Goal: Task Accomplishment & Management: Manage account settings

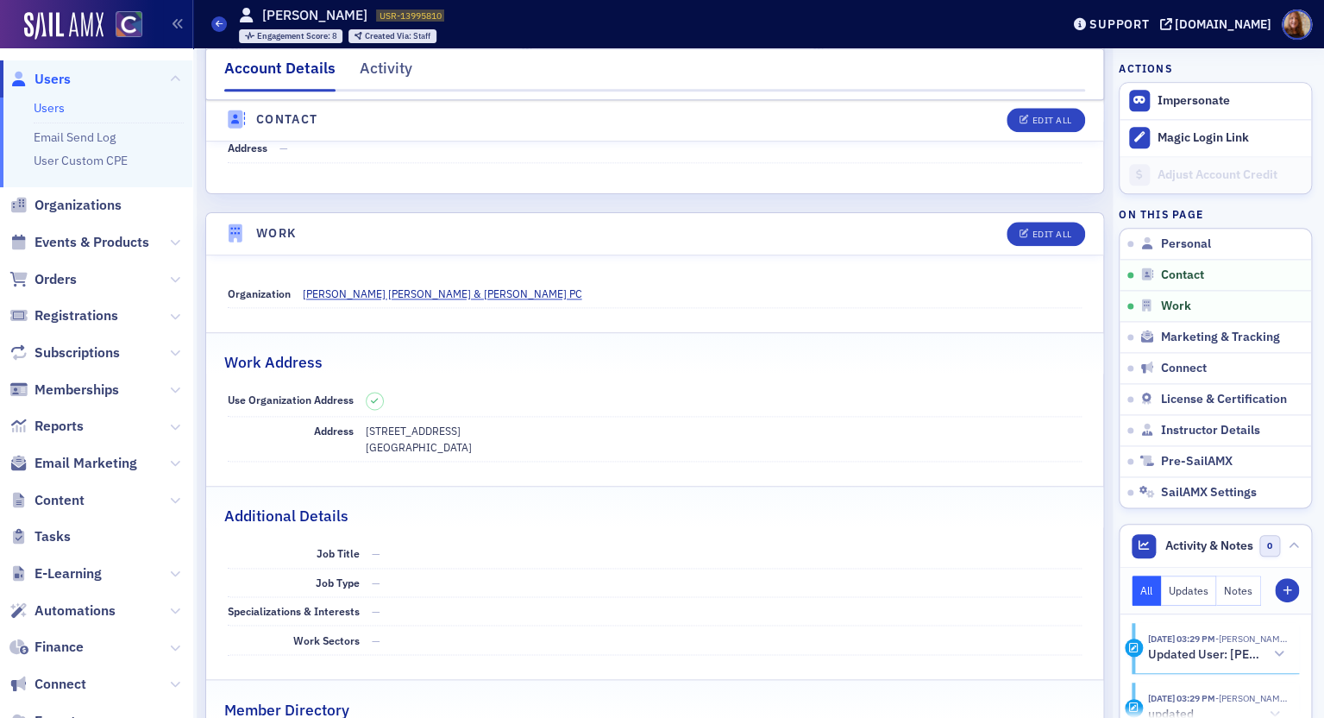
click at [50, 106] on link "Users" at bounding box center [49, 108] width 31 height 16
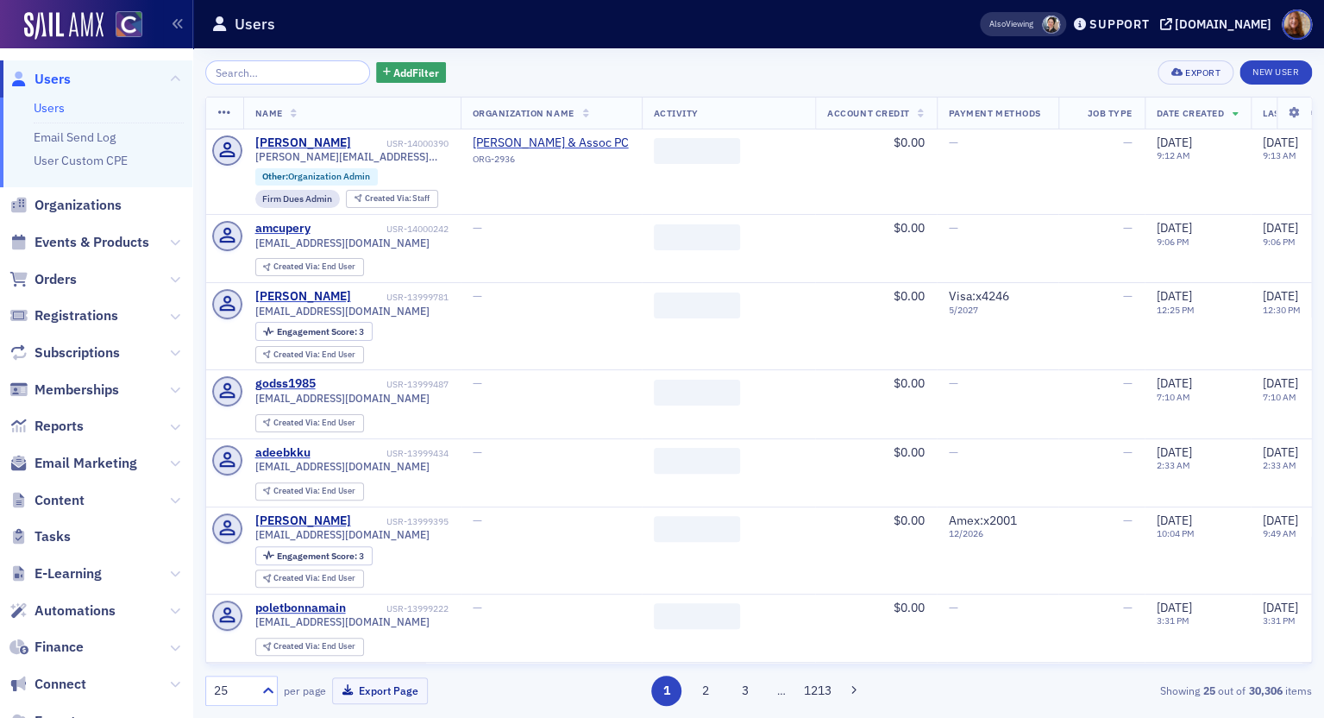
click at [251, 58] on div "Add Filter Export New User Name Organization Name Activity Account Credit Payme…" at bounding box center [758, 382] width 1107 height 669
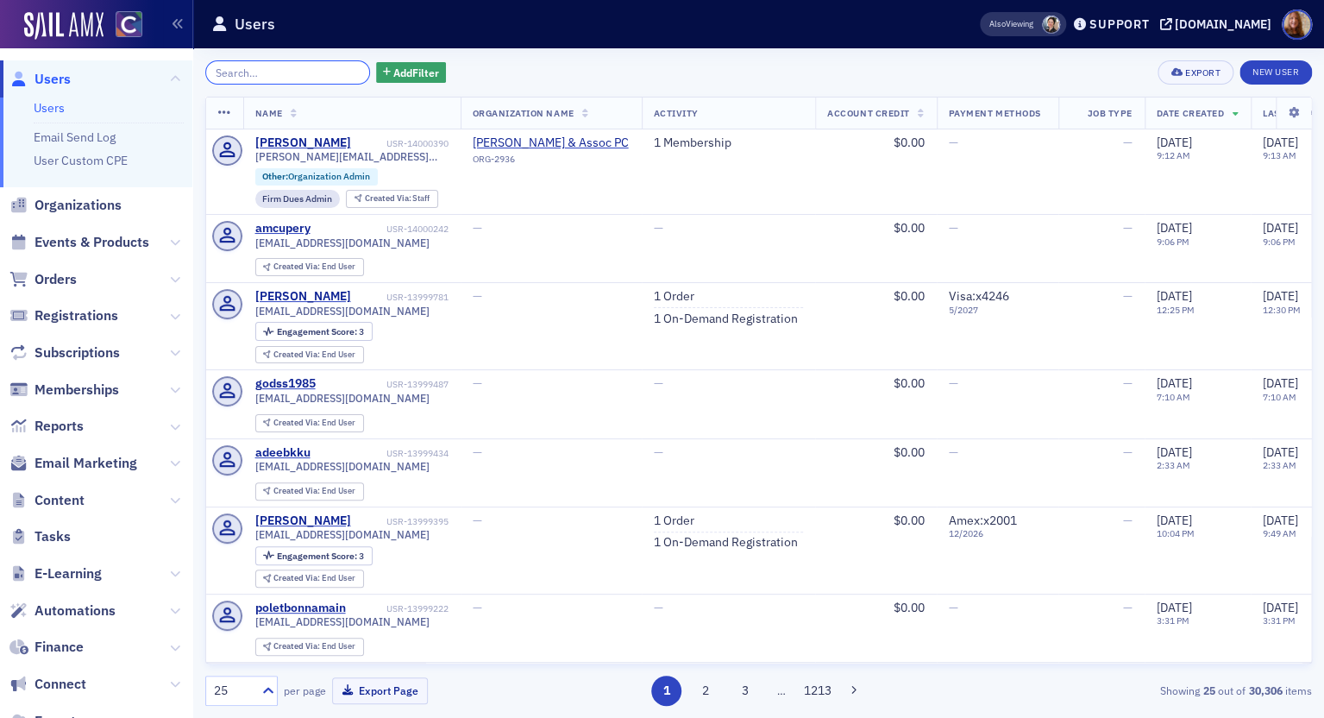
paste input "Guttenberg"
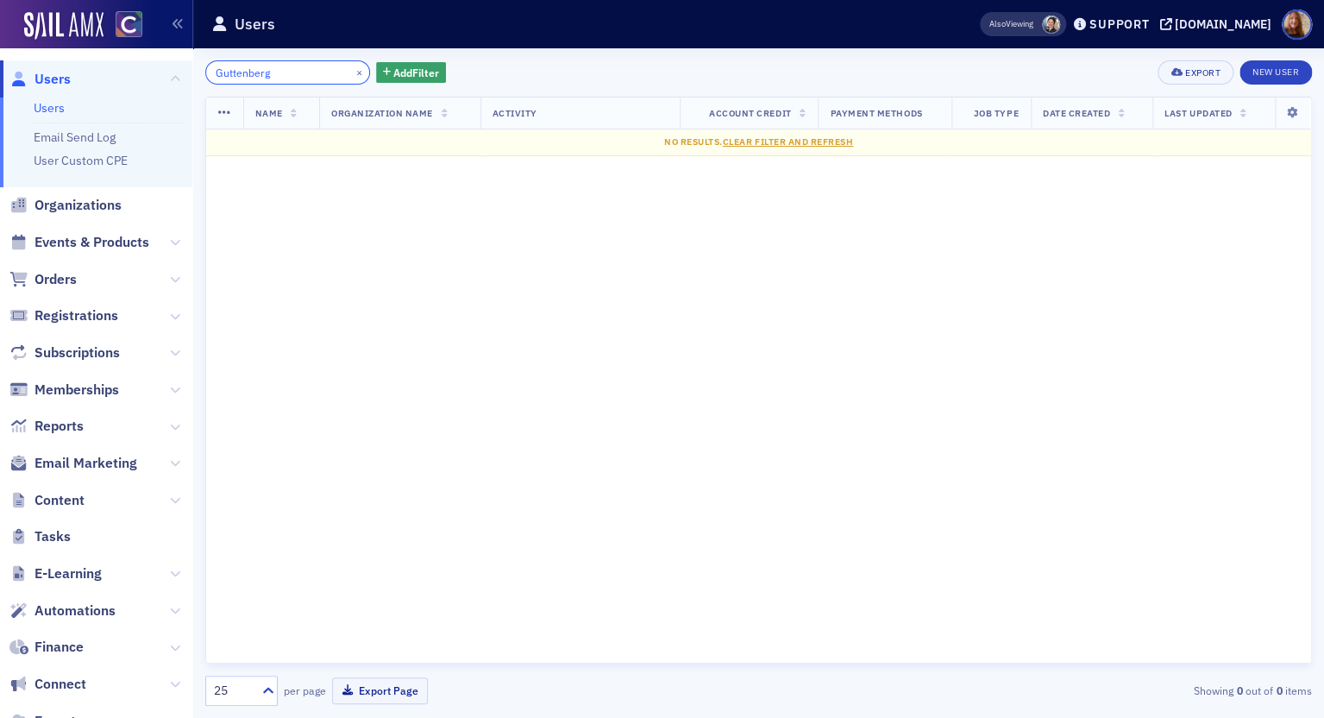
type input "Guttenberg"
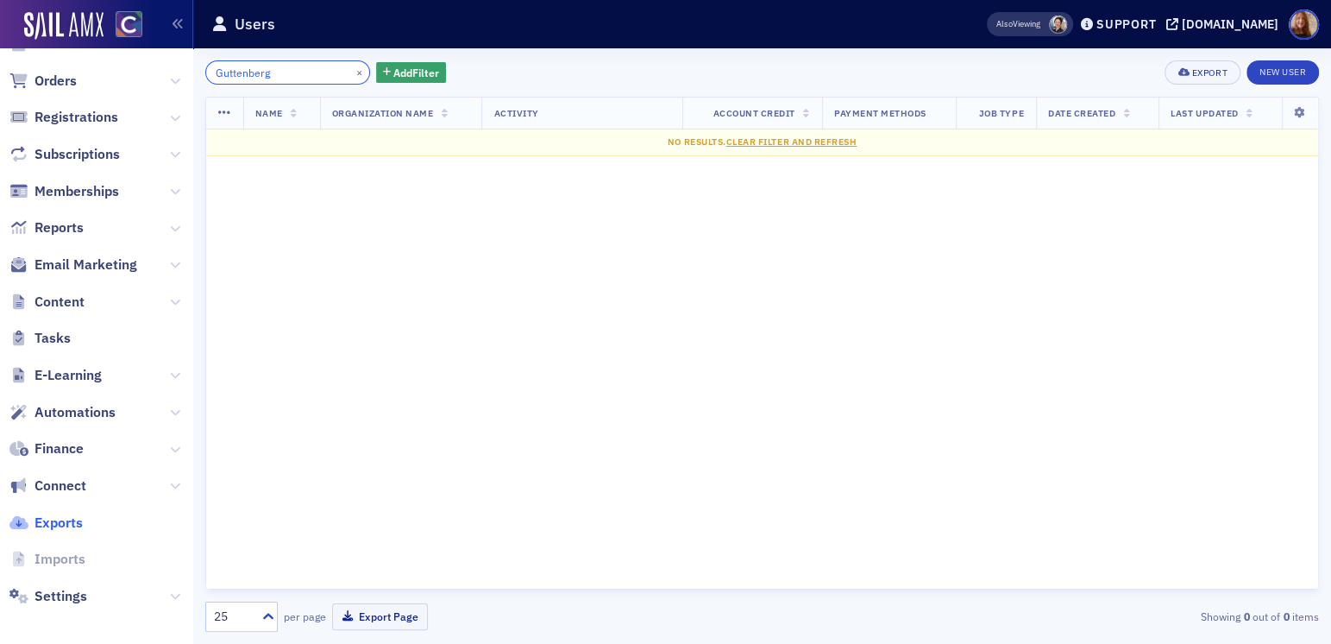
scroll to position [204, 0]
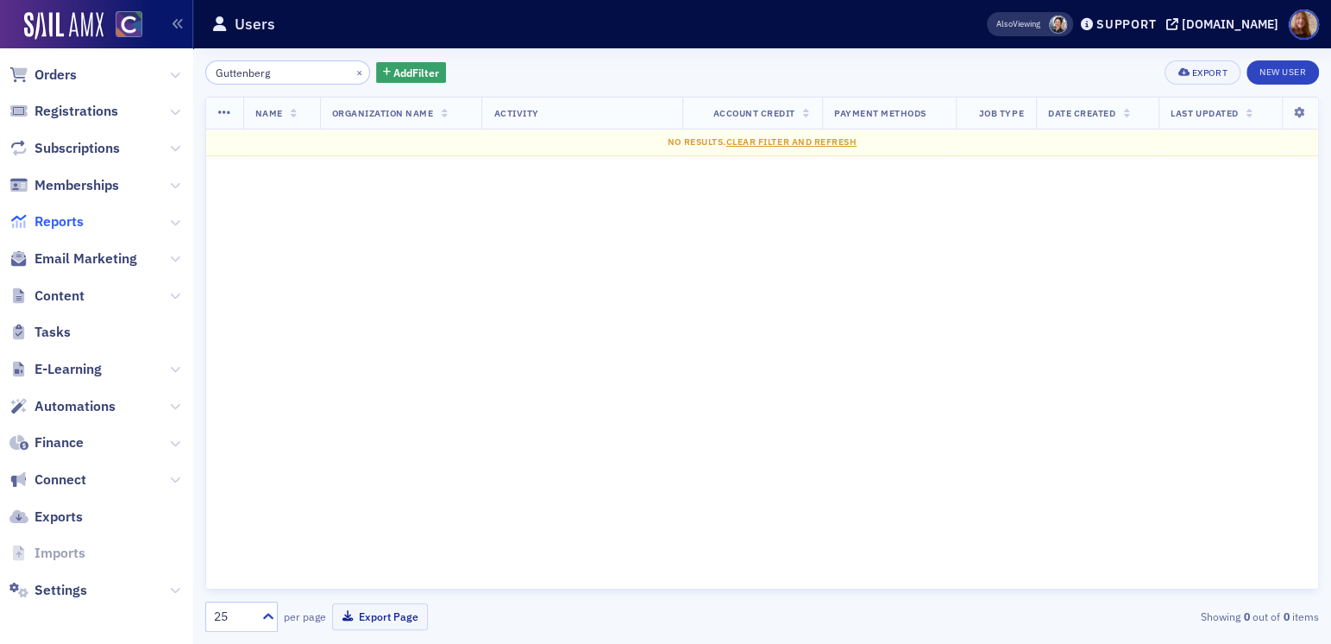
click at [54, 215] on span "Reports" at bounding box center [59, 221] width 49 height 19
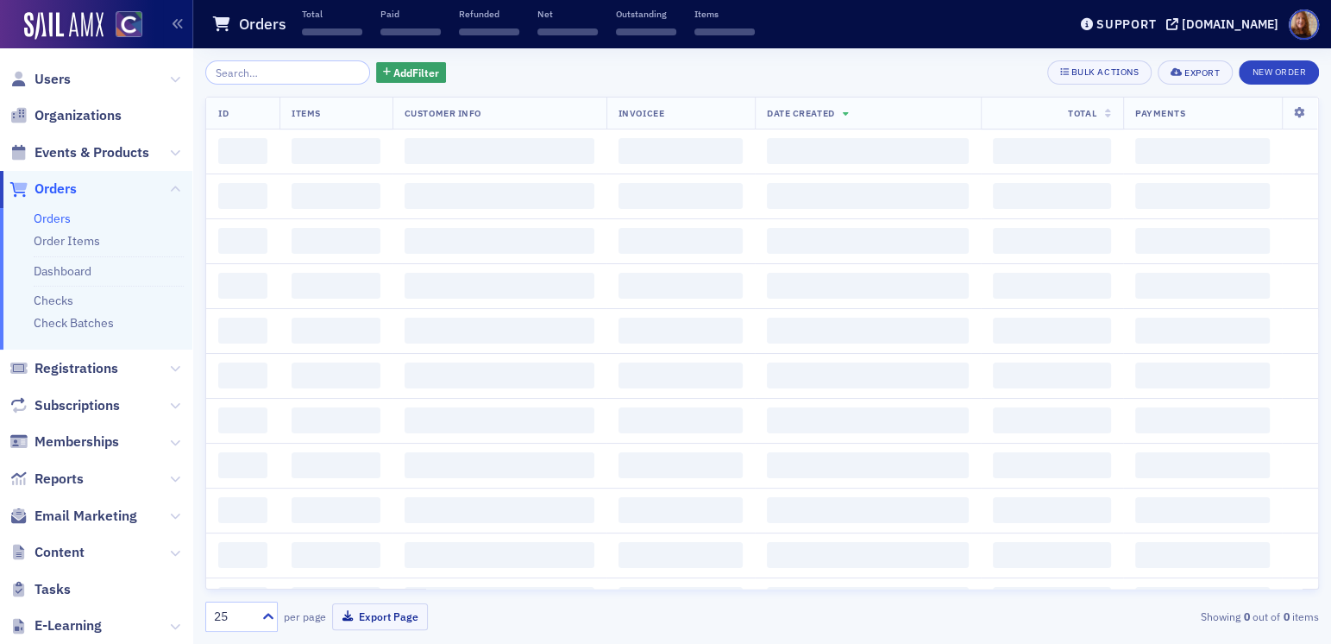
scroll to position [114, 0]
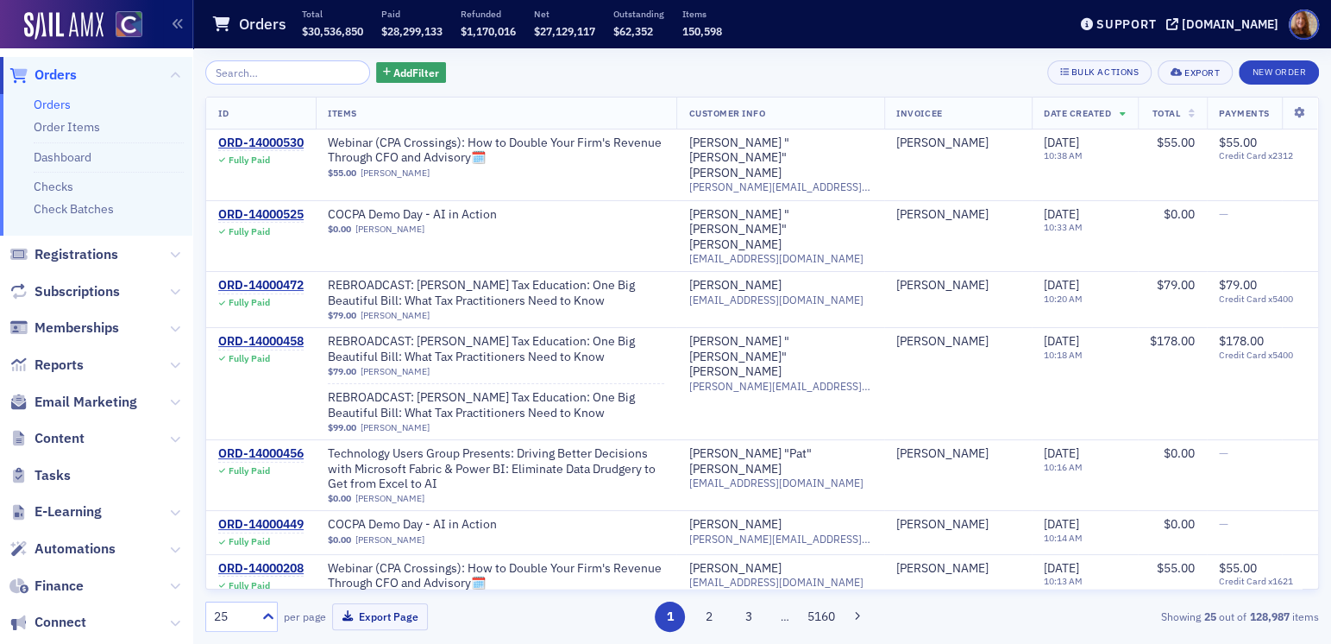
click at [261, 74] on input "search" at bounding box center [287, 72] width 165 height 24
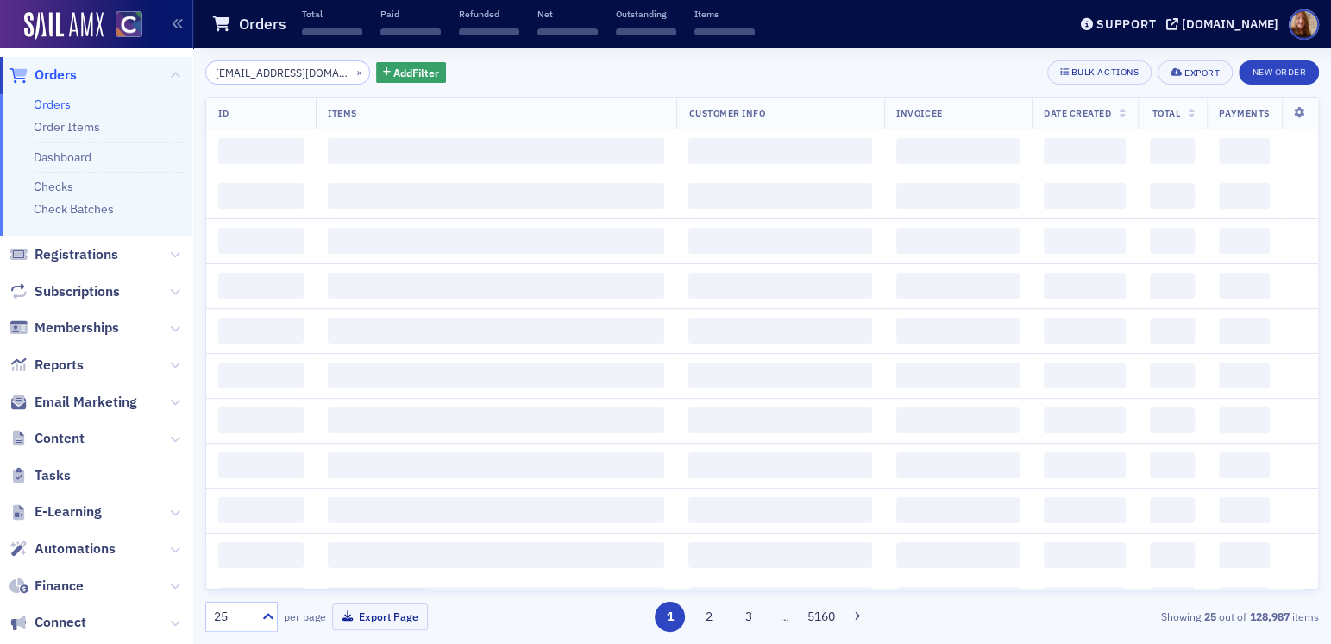
scroll to position [0, 58]
type input "bottomline-consulting@outlook.com"
click at [518, 80] on div "bottomline-consulting@outlook.com × Add Filter Bulk Actions Export New Order" at bounding box center [762, 72] width 1114 height 24
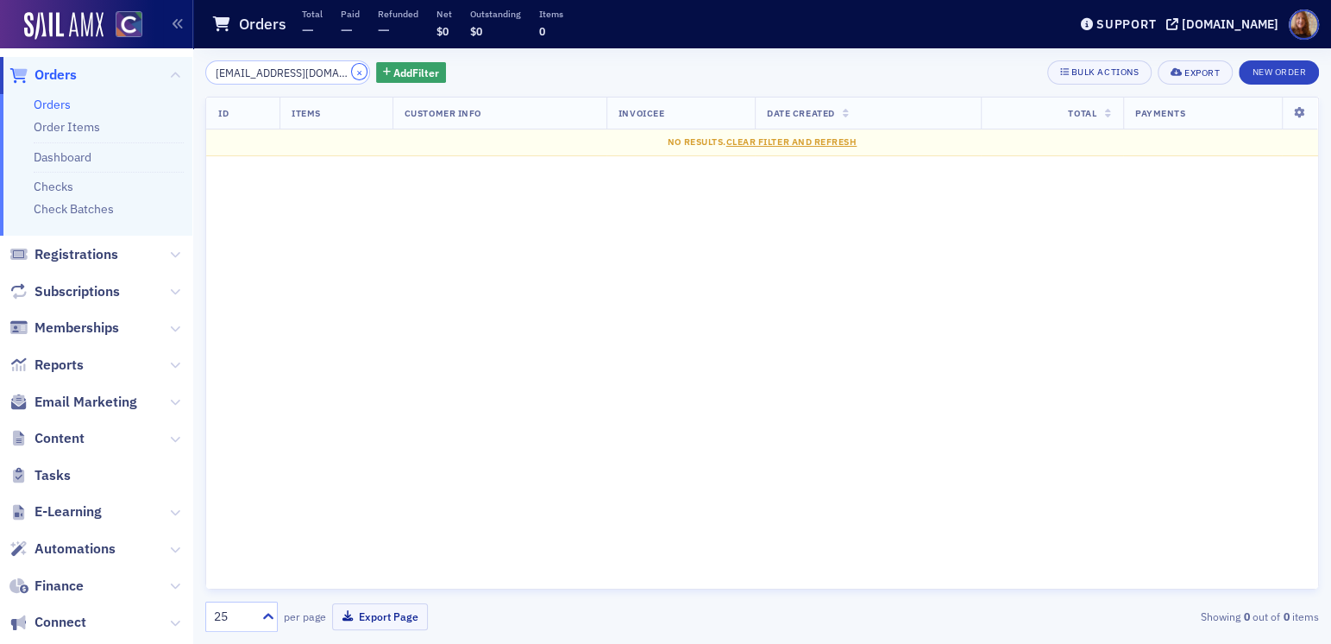
click at [352, 70] on button "×" at bounding box center [360, 72] width 16 height 16
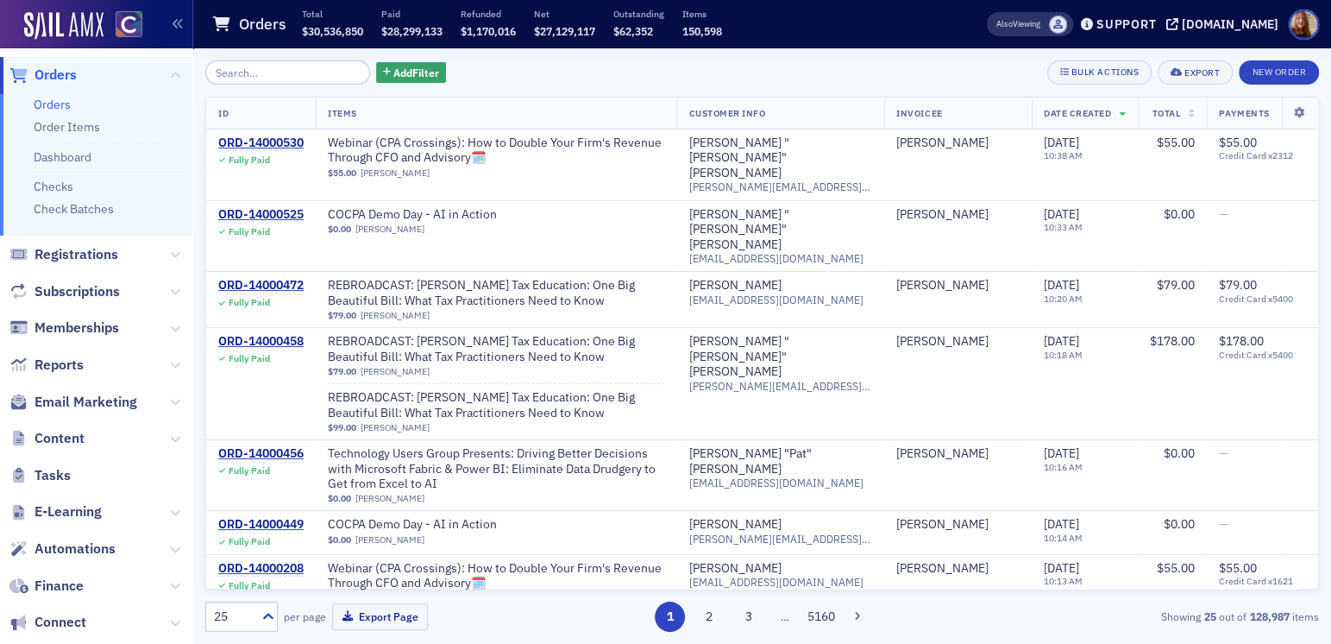
click at [60, 109] on link "Orders" at bounding box center [52, 105] width 37 height 16
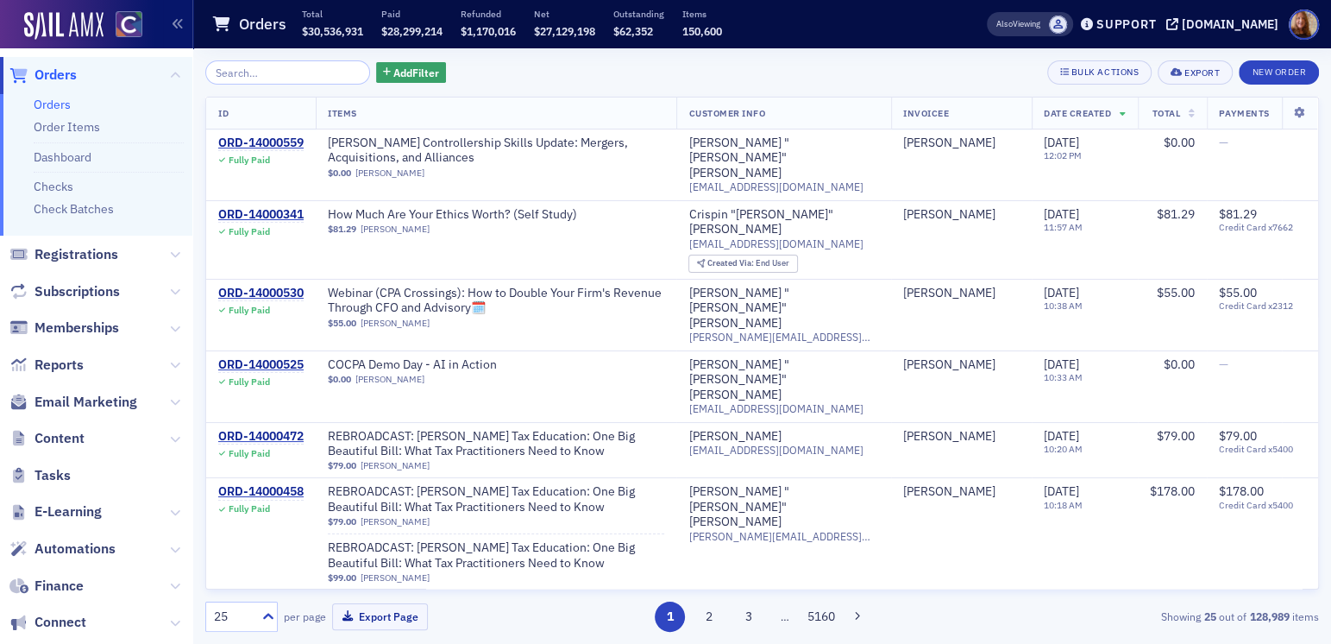
click at [49, 101] on link "Orders" at bounding box center [52, 105] width 37 height 16
click at [277, 73] on input "search" at bounding box center [287, 72] width 165 height 24
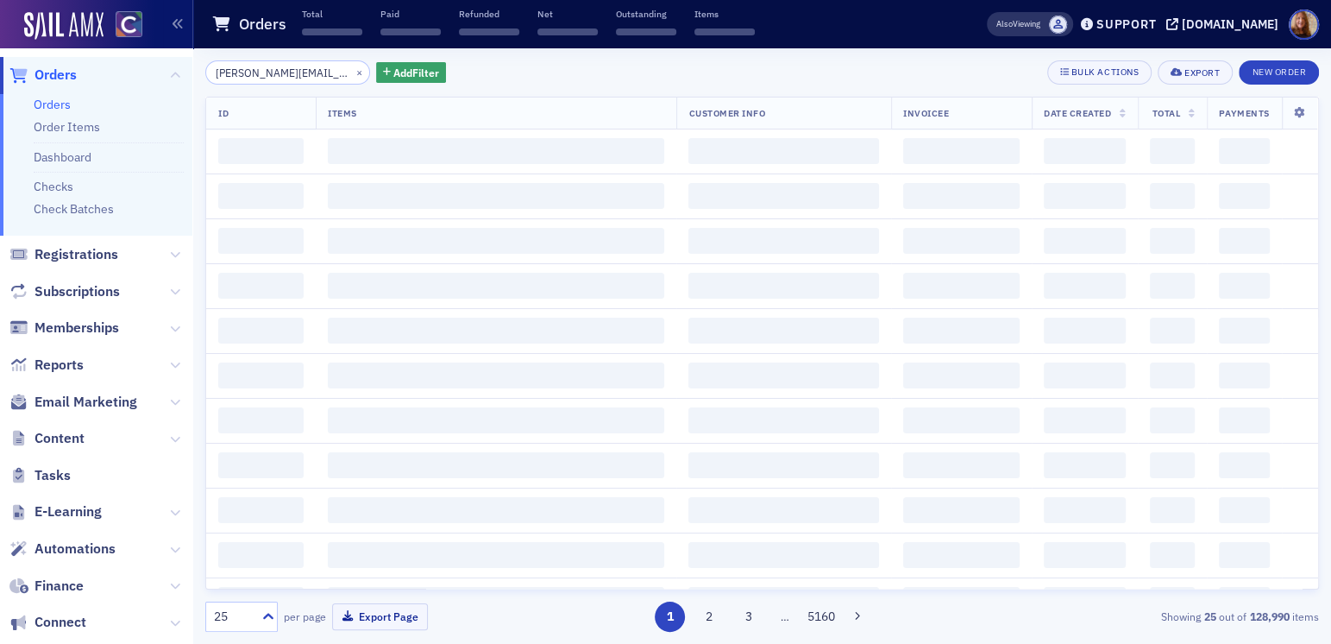
scroll to position [0, 5]
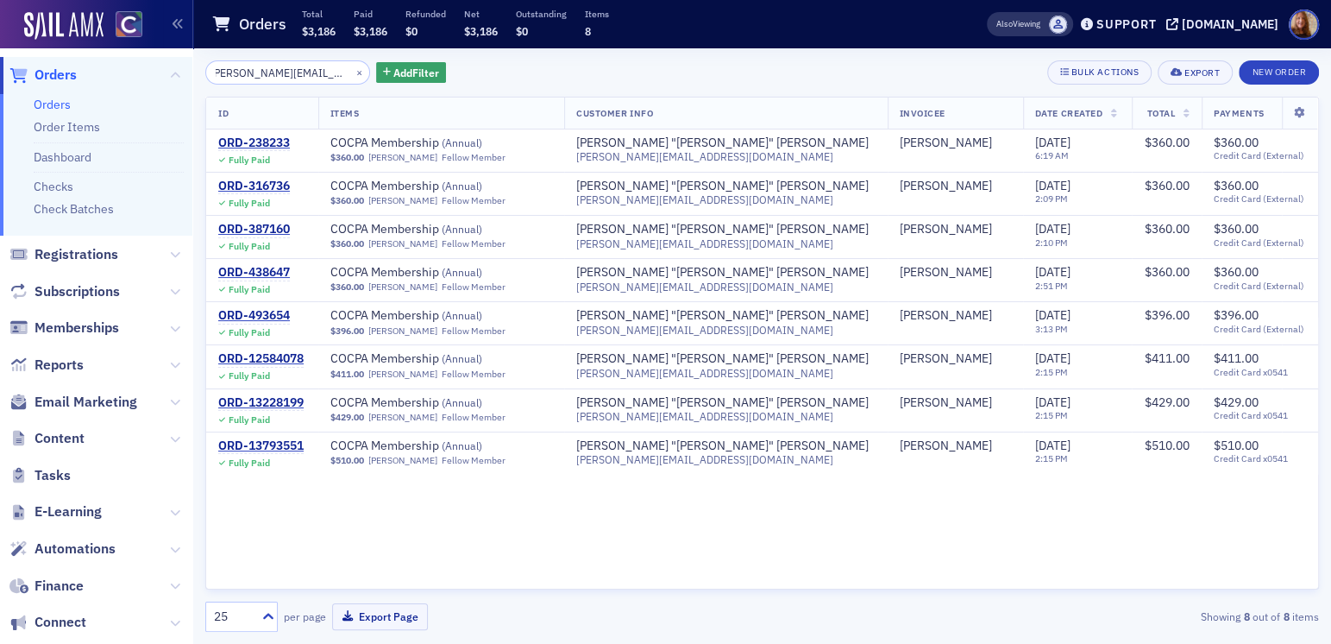
type input "steve@stevenyocum.com"
click at [800, 62] on div "steve@stevenyocum.com × Add Filter Bulk Actions Export New Order" at bounding box center [762, 72] width 1114 height 24
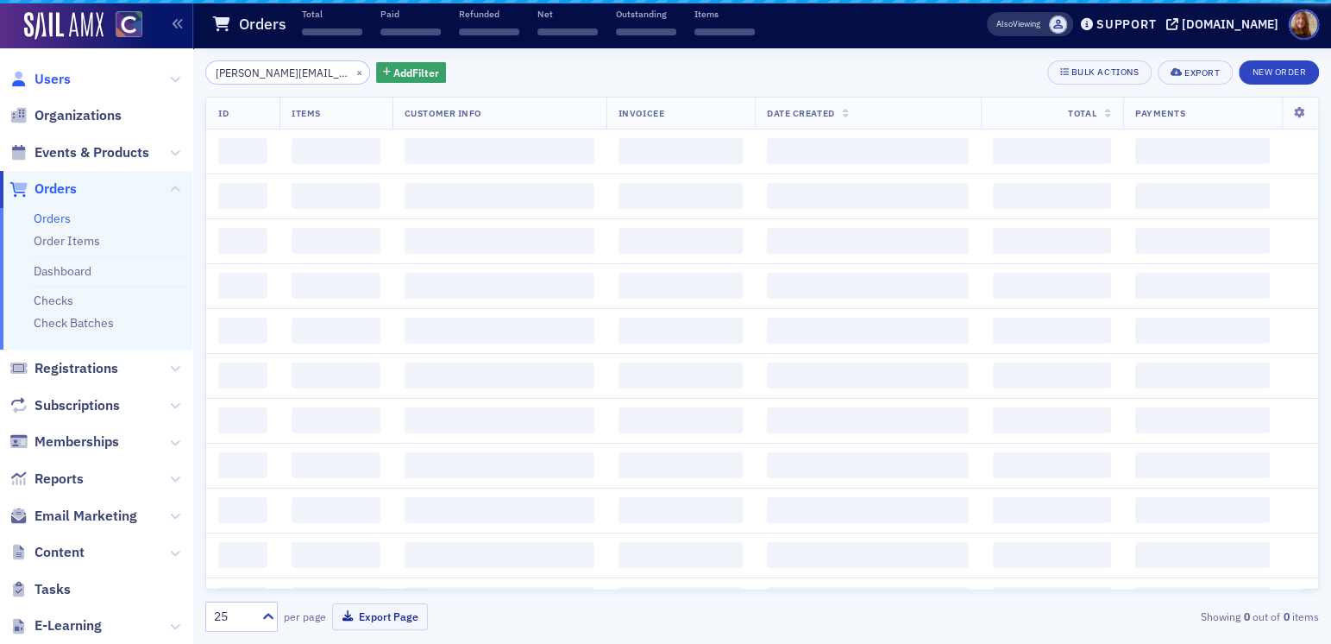
scroll to position [0, 5]
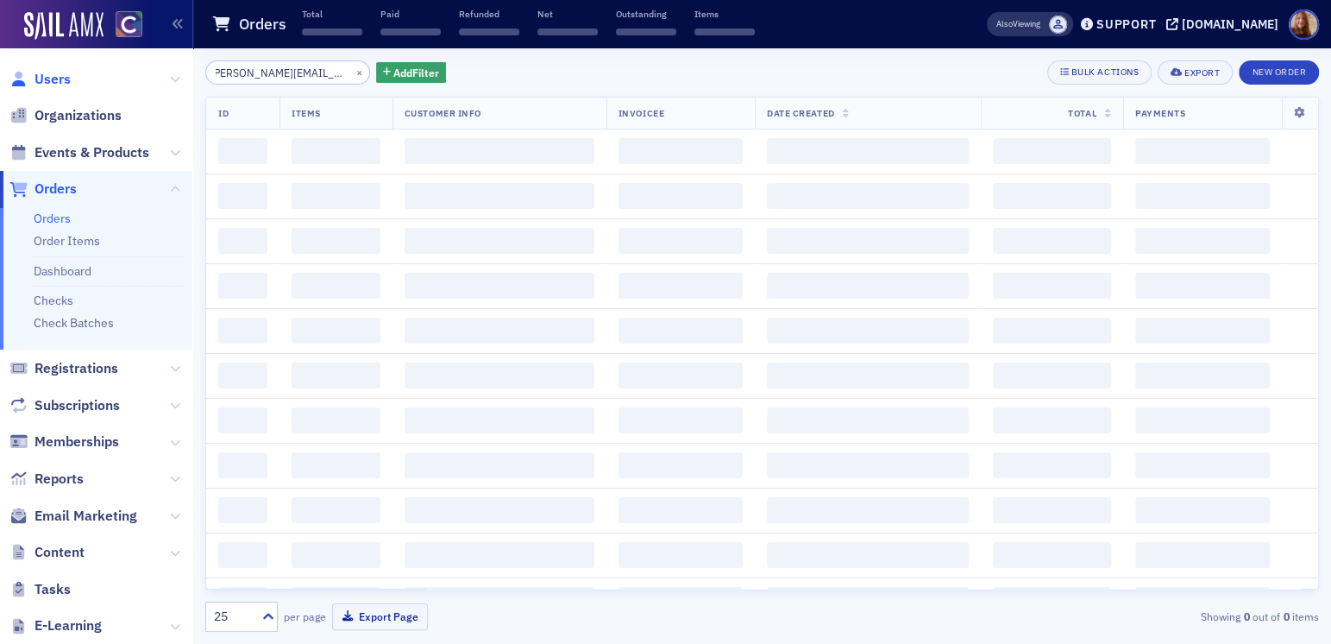
click at [53, 78] on span "Users" at bounding box center [53, 79] width 36 height 19
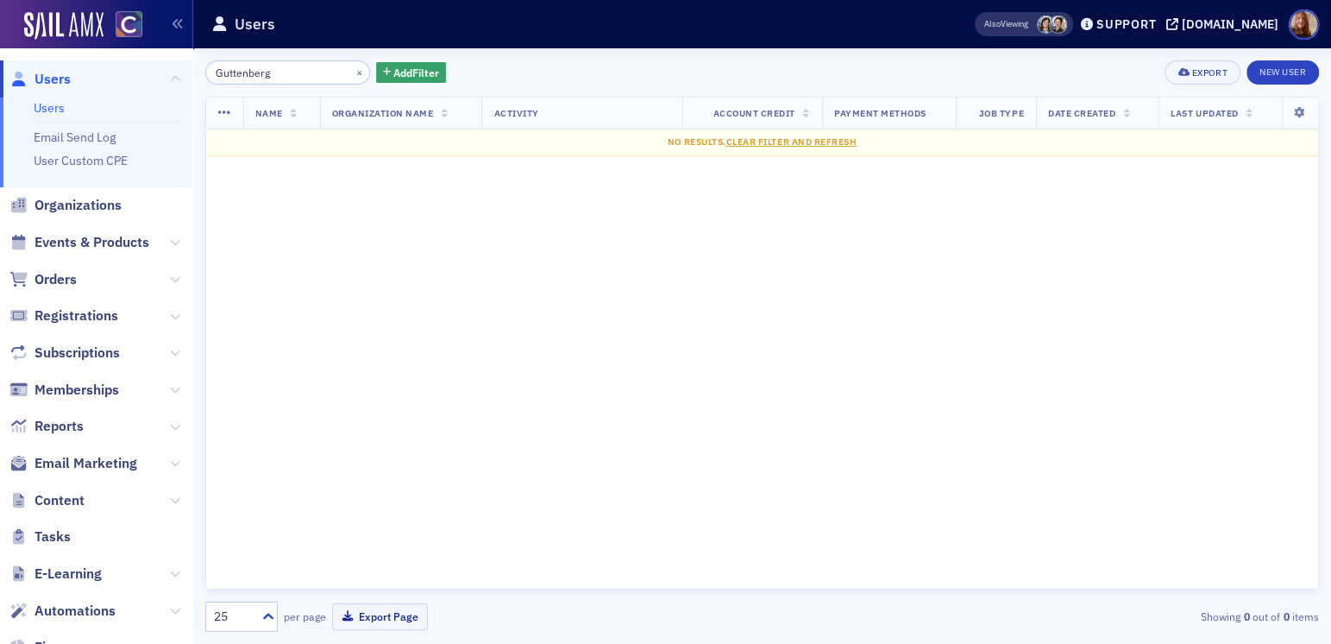
click at [236, 75] on input "Guttenberg" at bounding box center [287, 72] width 165 height 24
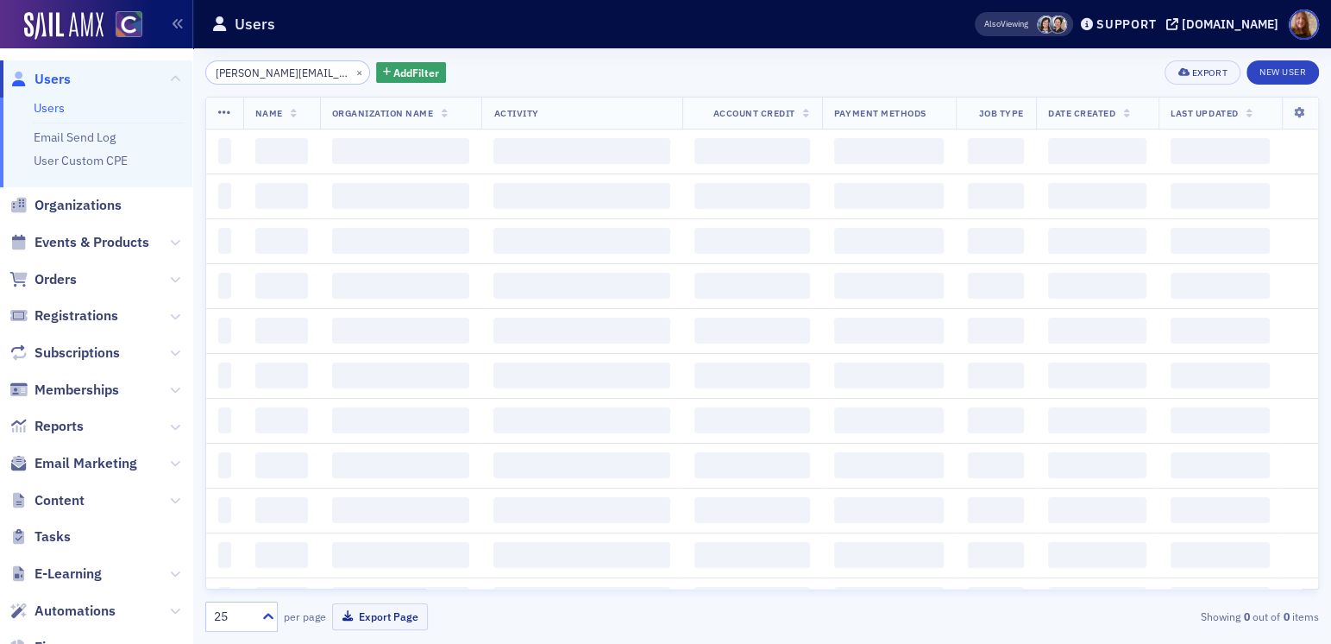
scroll to position [0, 5]
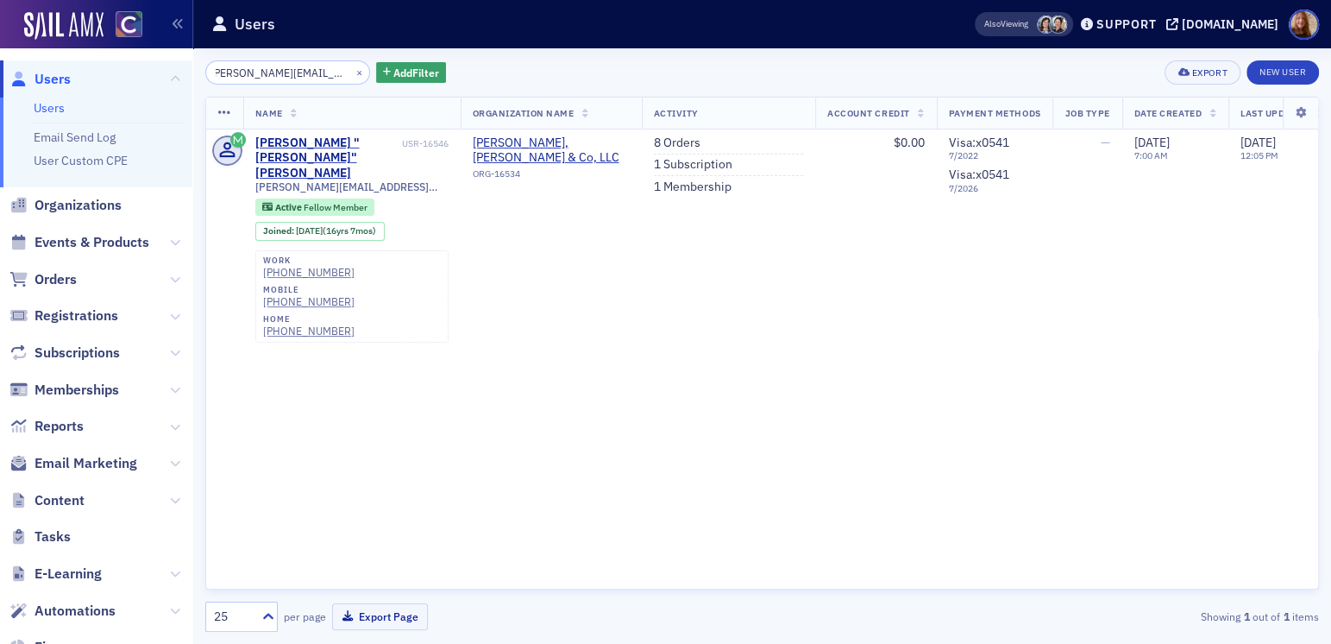
type input "steve@stevenyocum.com"
click at [682, 140] on link "8 Orders" at bounding box center [677, 143] width 47 height 16
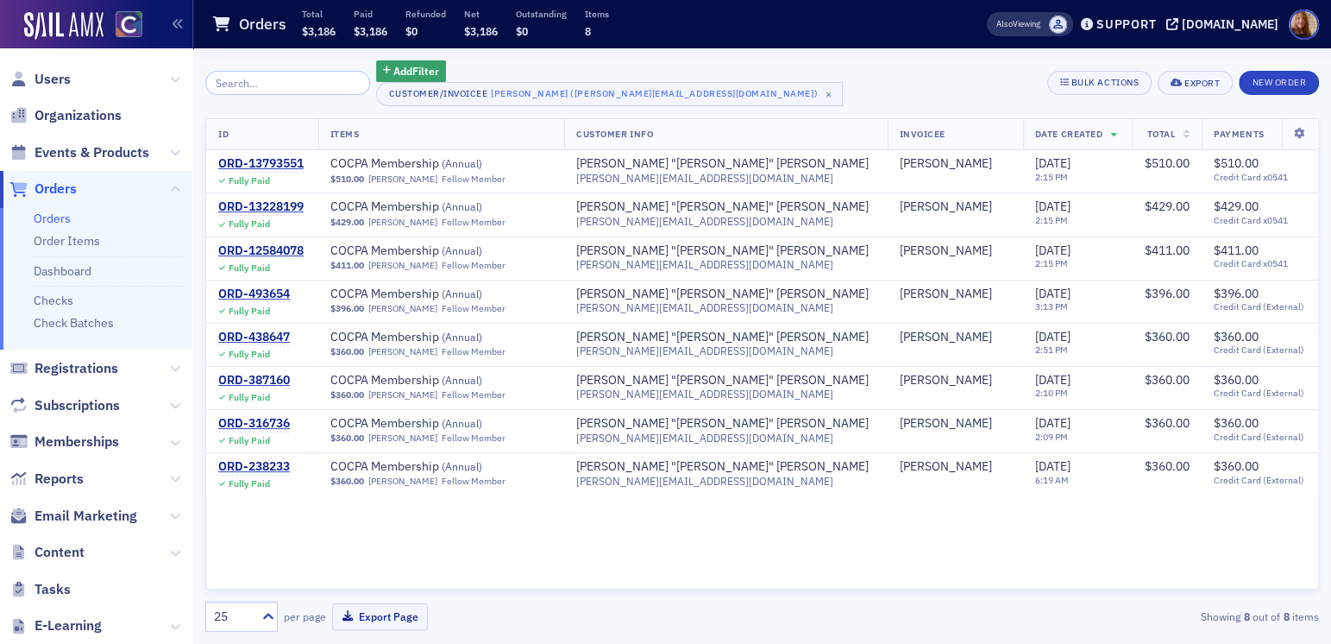
click at [820, 79] on div "Add Filter Customer/Invoicee Steve Yocum (steve@stevenyocum.com) × Bulk Actions…" at bounding box center [762, 83] width 1114 height 46
click at [272, 164] on div "ORD-13793551" at bounding box center [260, 164] width 85 height 16
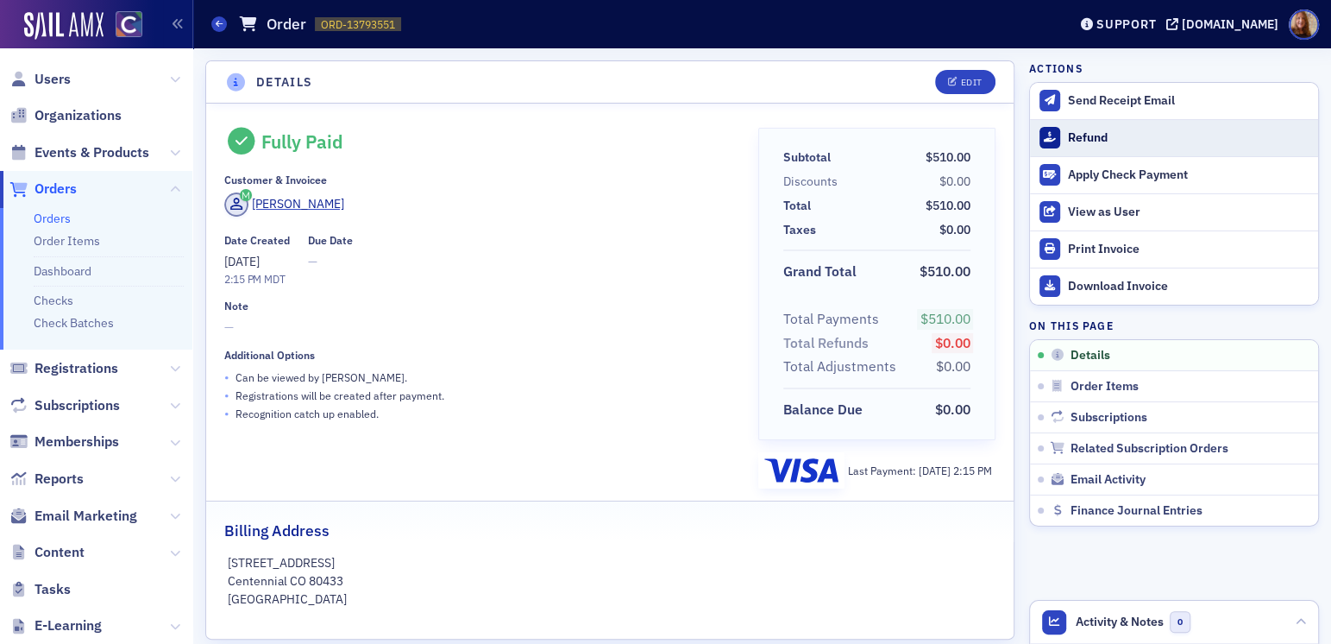
click at [1090, 140] on div "Refund" at bounding box center [1189, 138] width 242 height 16
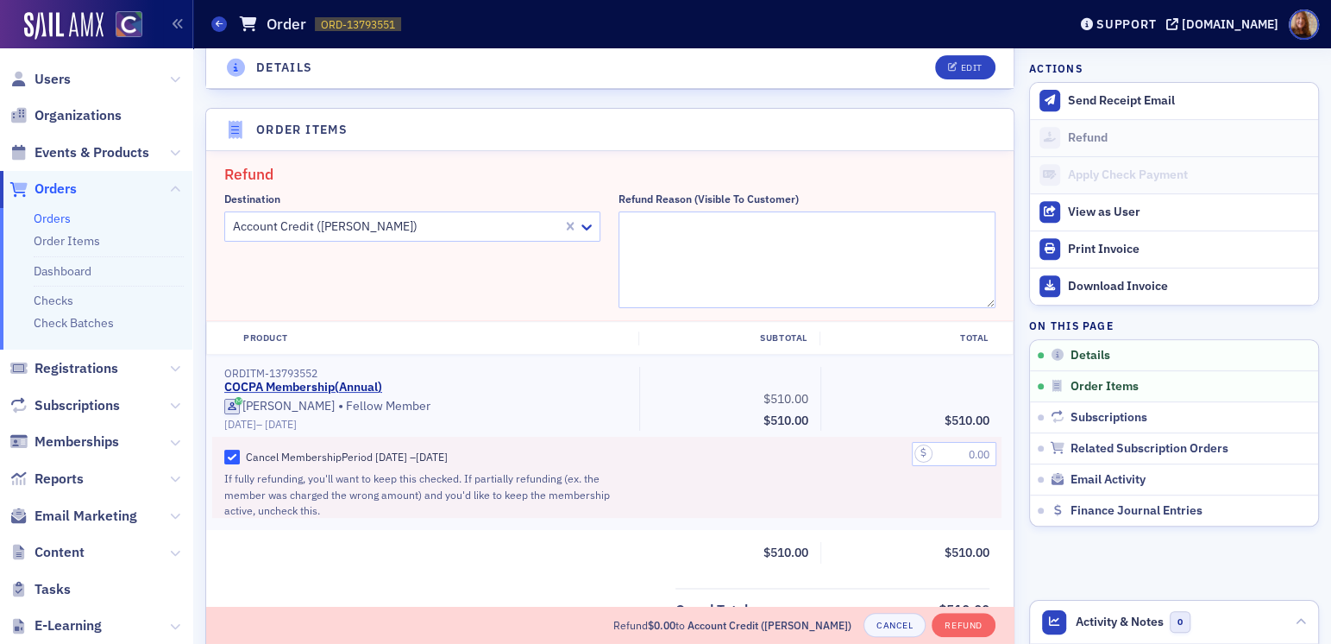
scroll to position [600, 0]
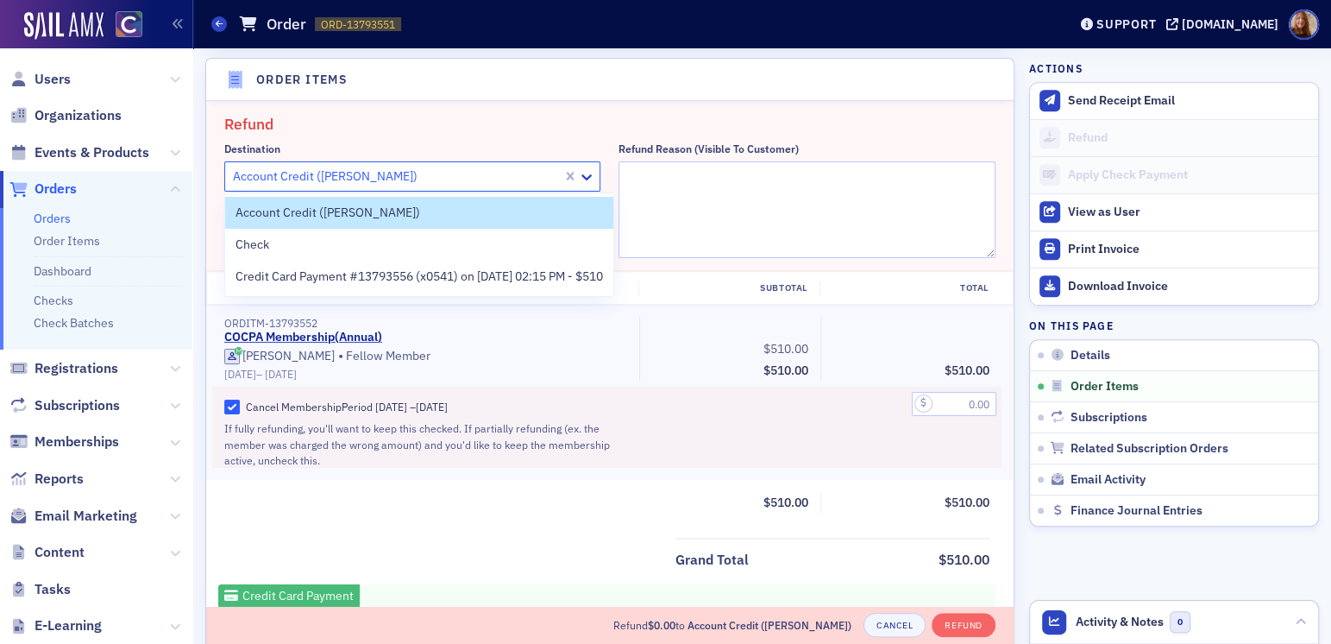
click at [438, 177] on div at bounding box center [396, 177] width 330 height 22
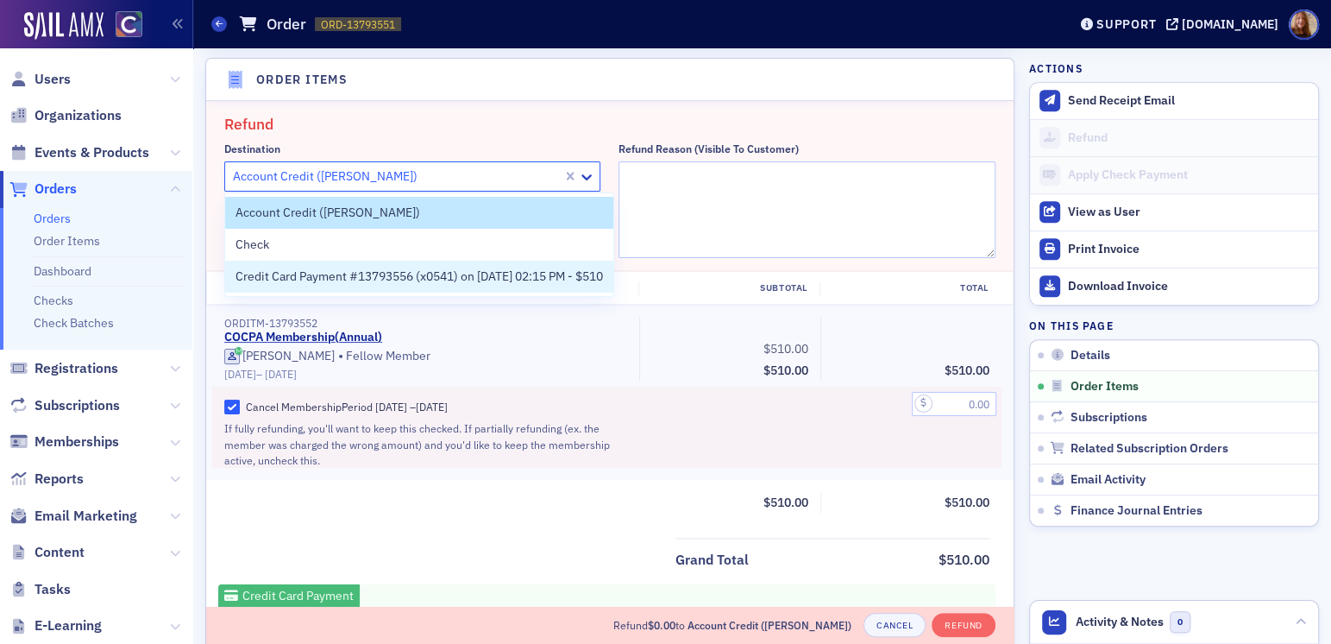
drag, startPoint x: 342, startPoint y: 282, endPoint x: 374, endPoint y: 285, distance: 32.0
click at [342, 281] on span "Credit Card Payment #13793556 (x0541) on 5/1/2025 02:15 PM - $510" at bounding box center [419, 276] width 367 height 18
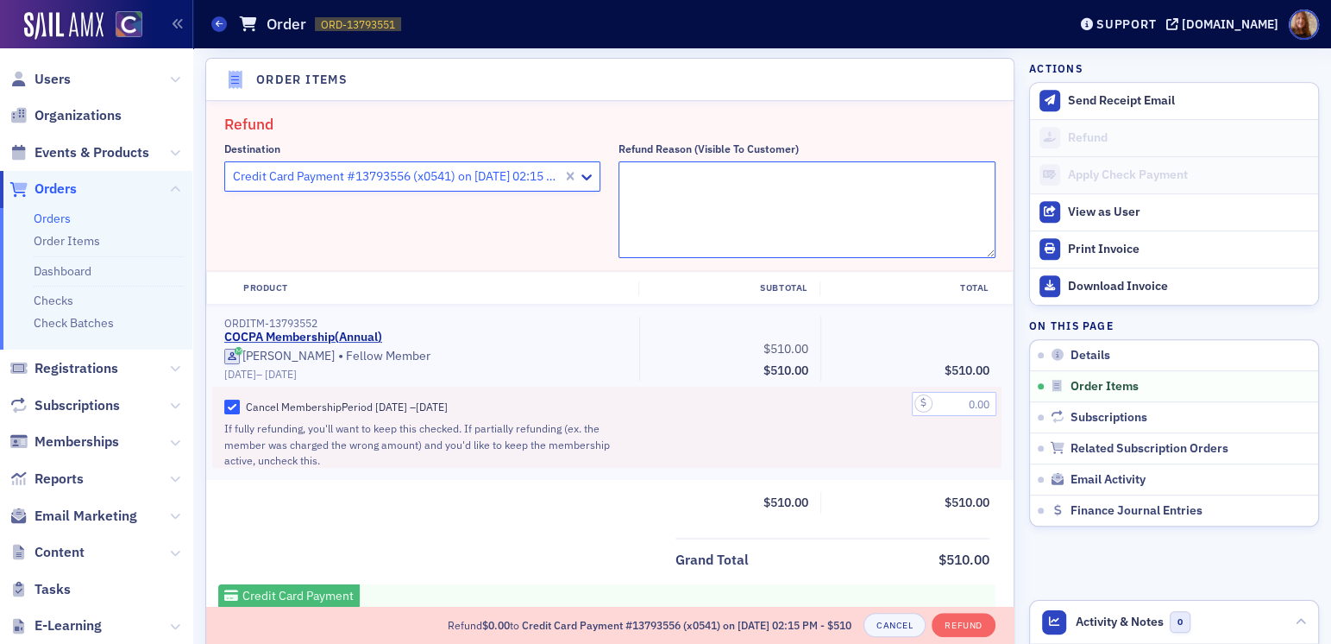
click at [694, 198] on textarea "Refund Reason (Visible to Customer)" at bounding box center [807, 209] width 376 height 97
type textarea "h"
type textarea "retired."
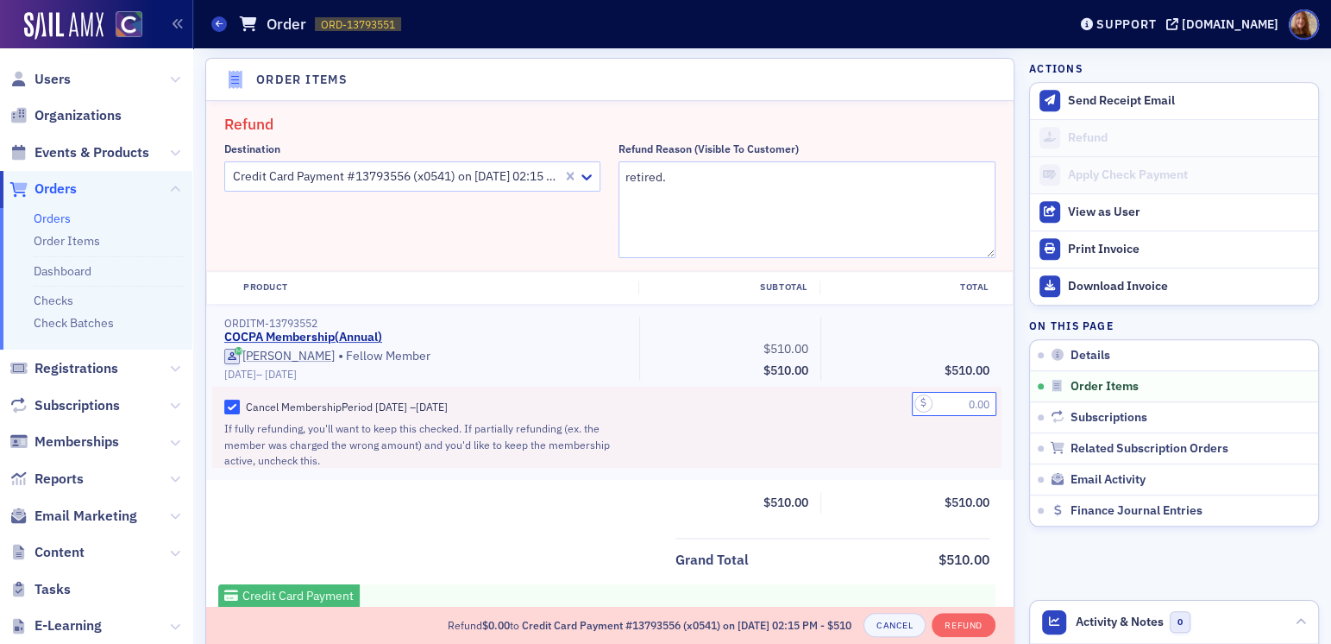
click at [942, 399] on input "text" at bounding box center [954, 404] width 85 height 24
type input "510.00"
click at [701, 196] on textarea "retired." at bounding box center [807, 209] width 376 height 97
click at [658, 178] on textarea "retired did not want to renew" at bounding box center [807, 209] width 376 height 97
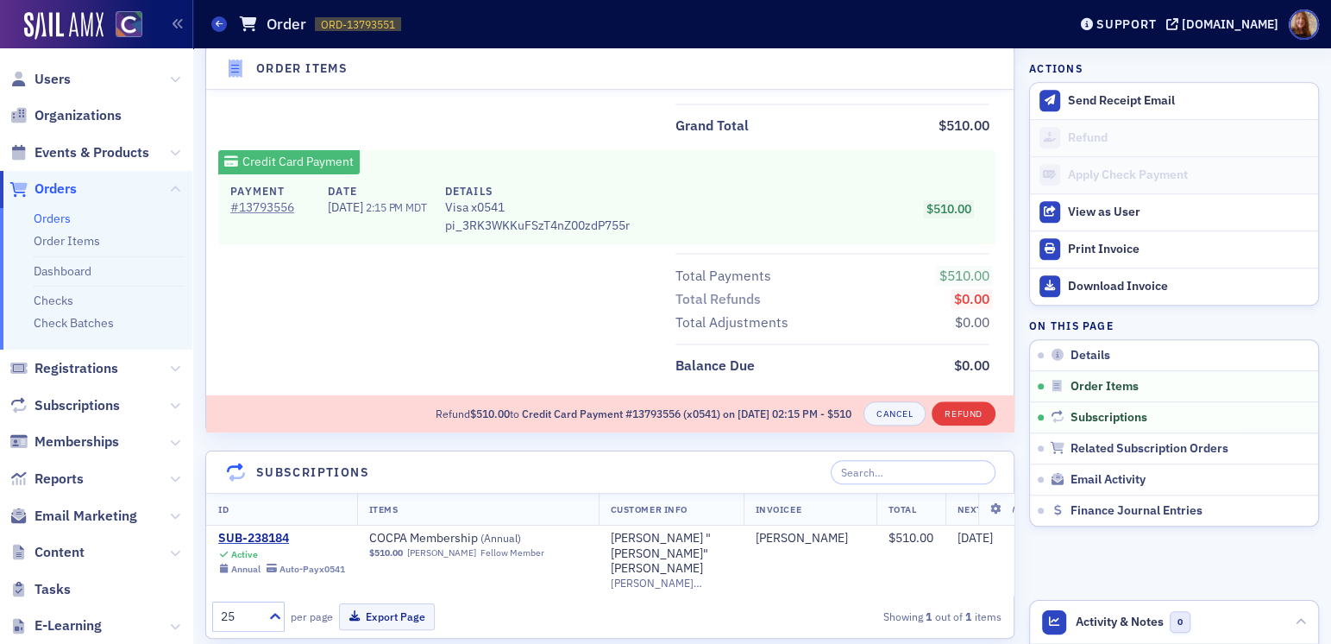
type textarea "retired - did not want to renew"
click at [949, 411] on button "Refund" at bounding box center [963, 413] width 63 height 24
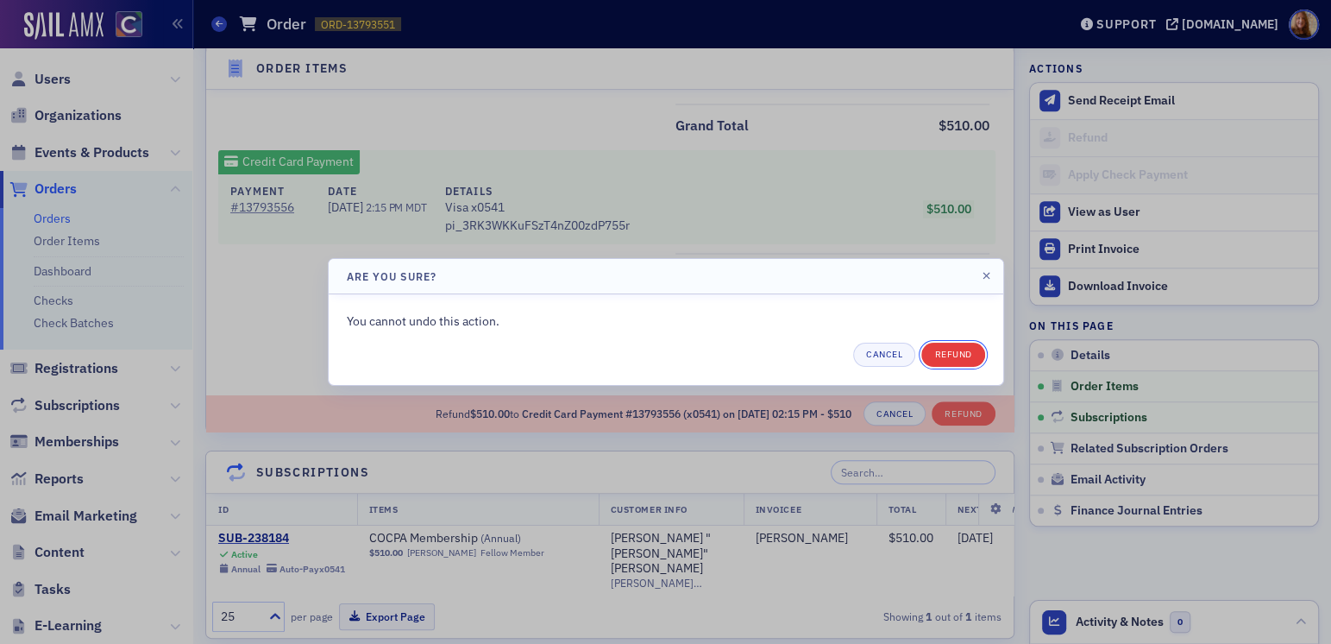
click at [969, 349] on button "Refund" at bounding box center [952, 354] width 63 height 24
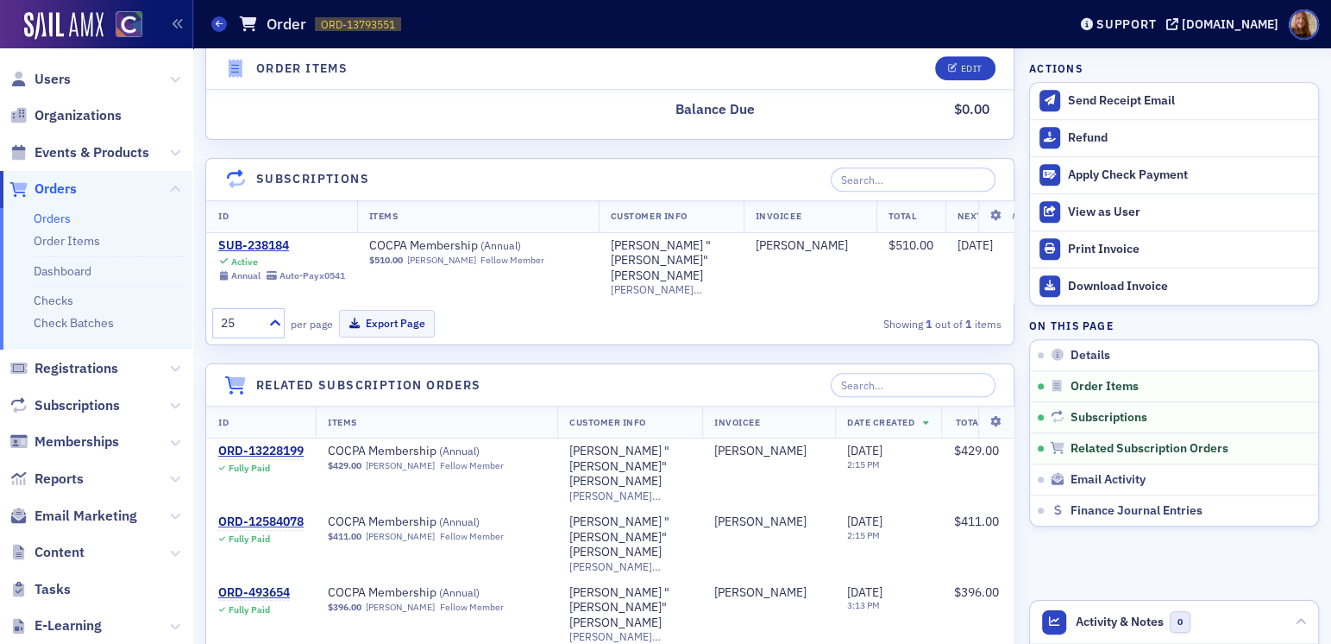
scroll to position [1002, 0]
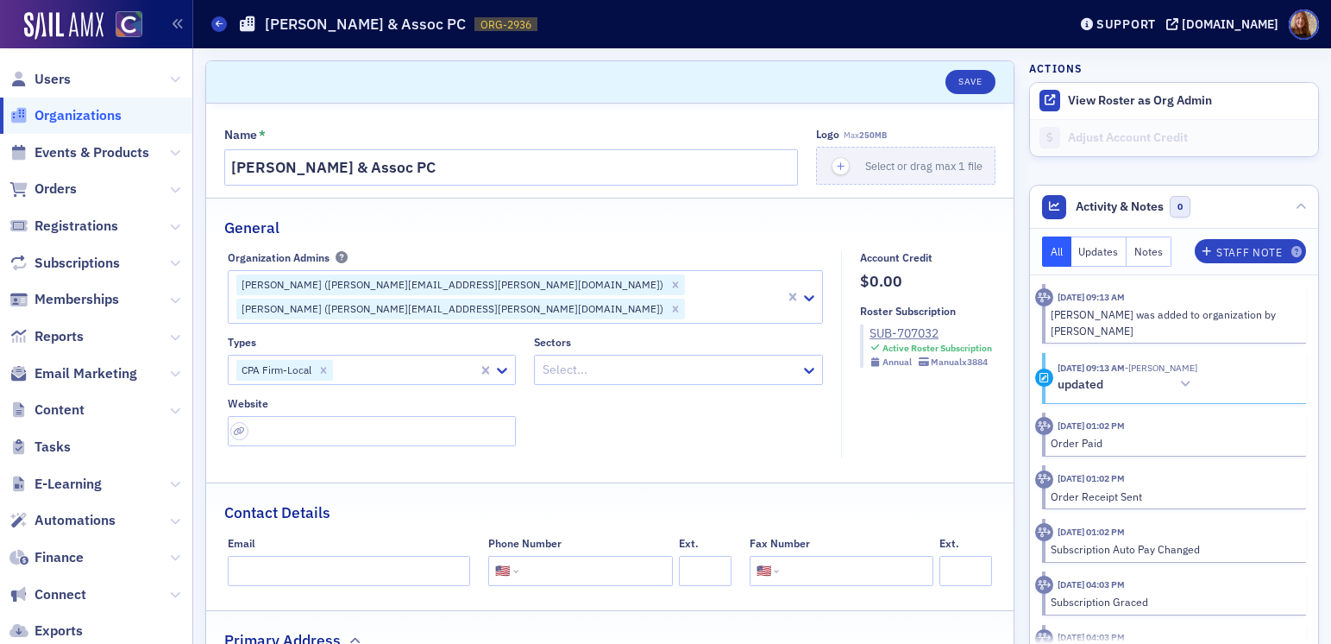
select select "US"
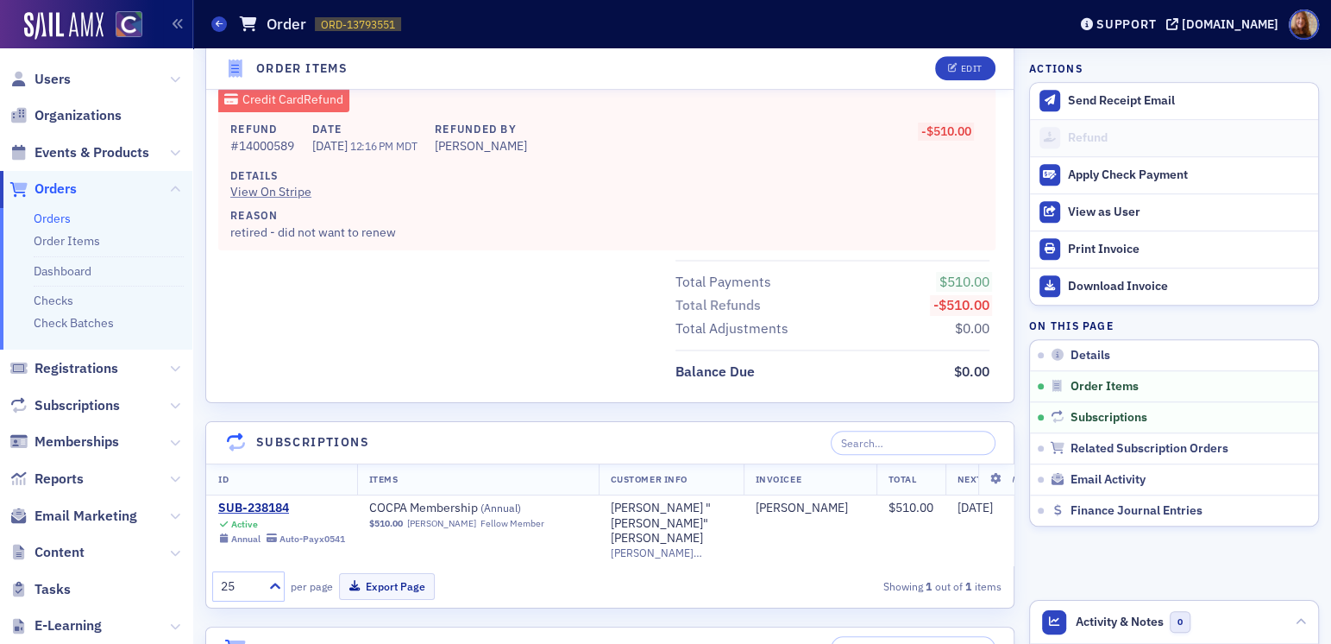
scroll to position [1001, 0]
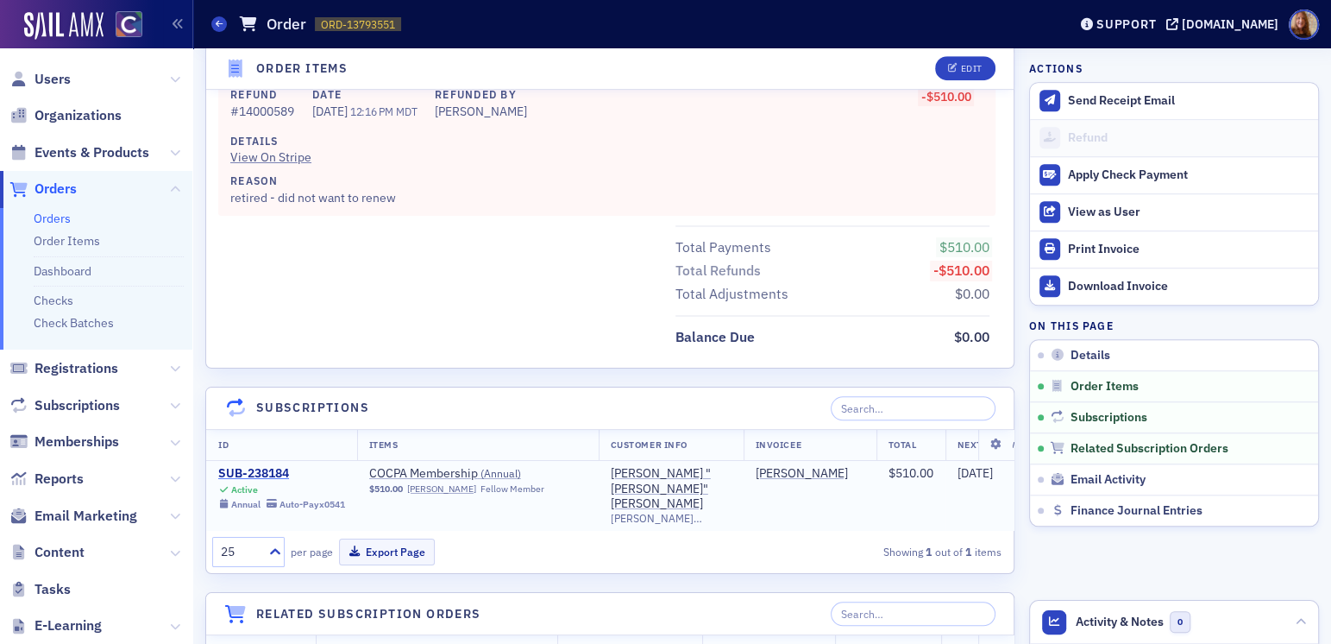
click at [249, 468] on div "SUB-238184" at bounding box center [281, 474] width 127 height 16
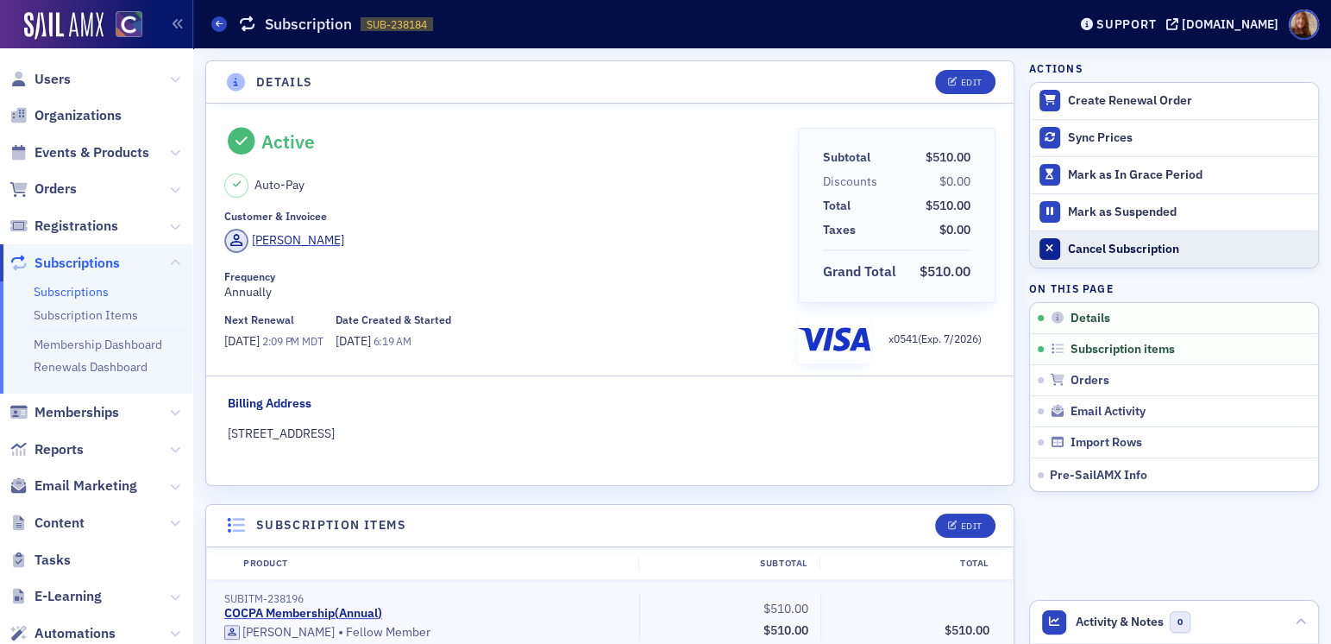
click at [1135, 247] on div "Cancel Subscription" at bounding box center [1189, 250] width 242 height 16
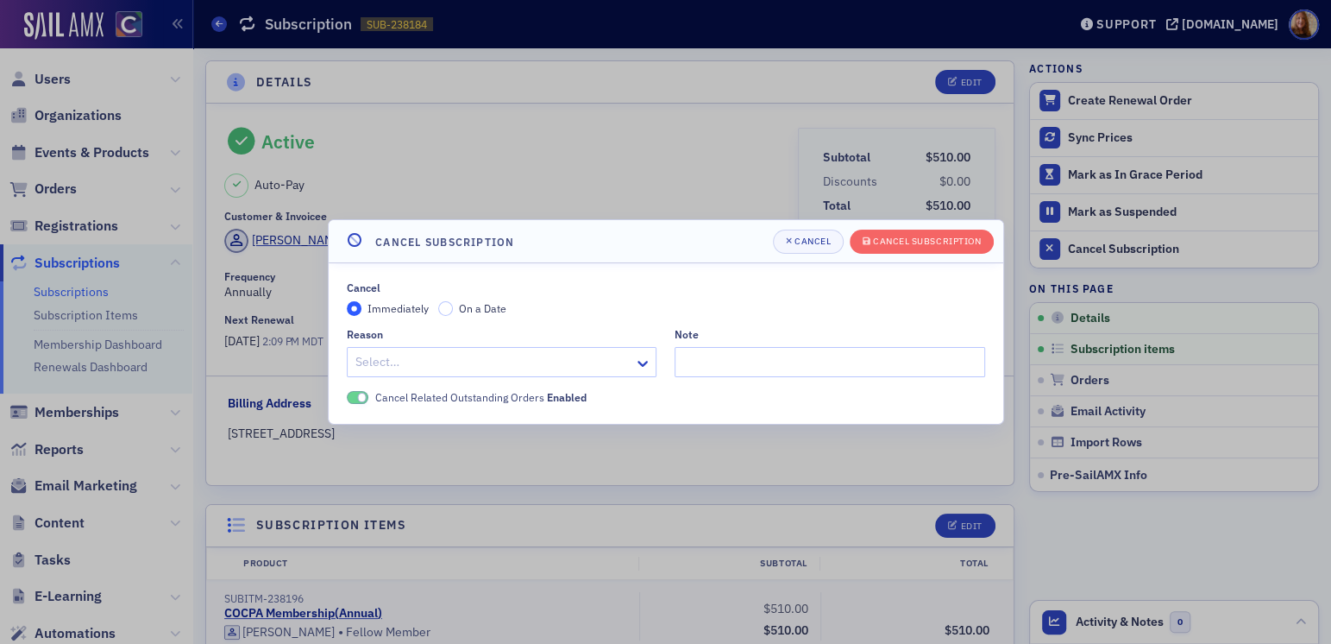
click at [409, 356] on div at bounding box center [493, 362] width 279 height 22
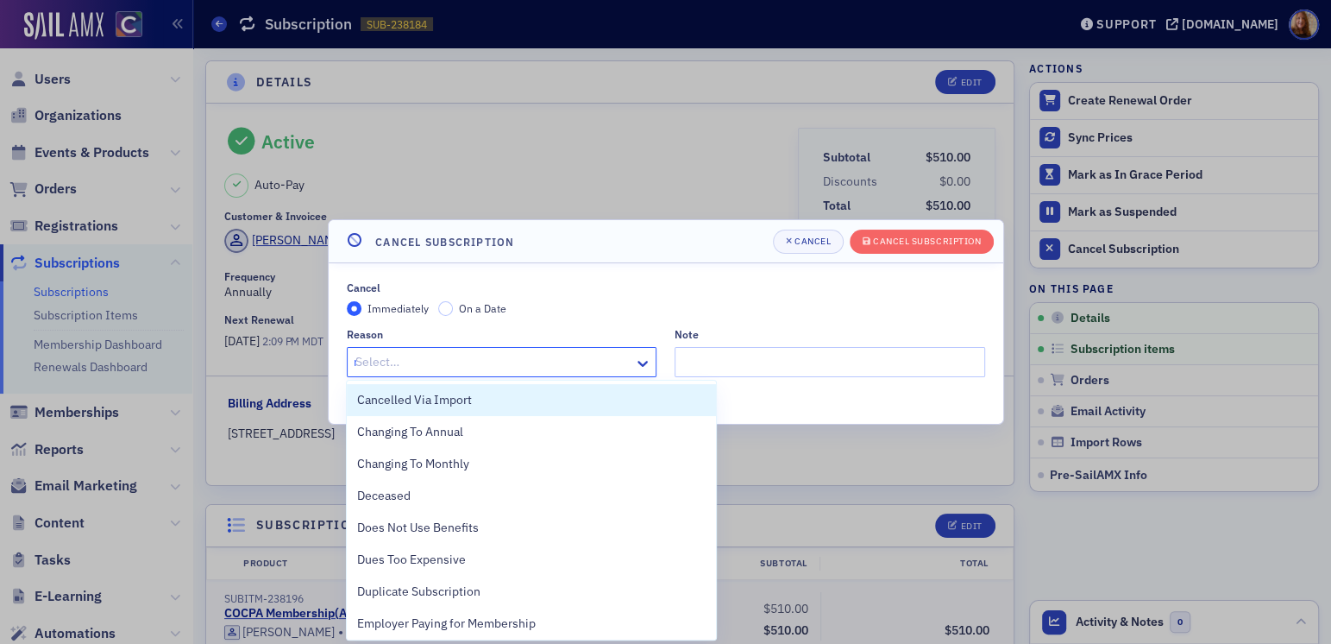
type input "re"
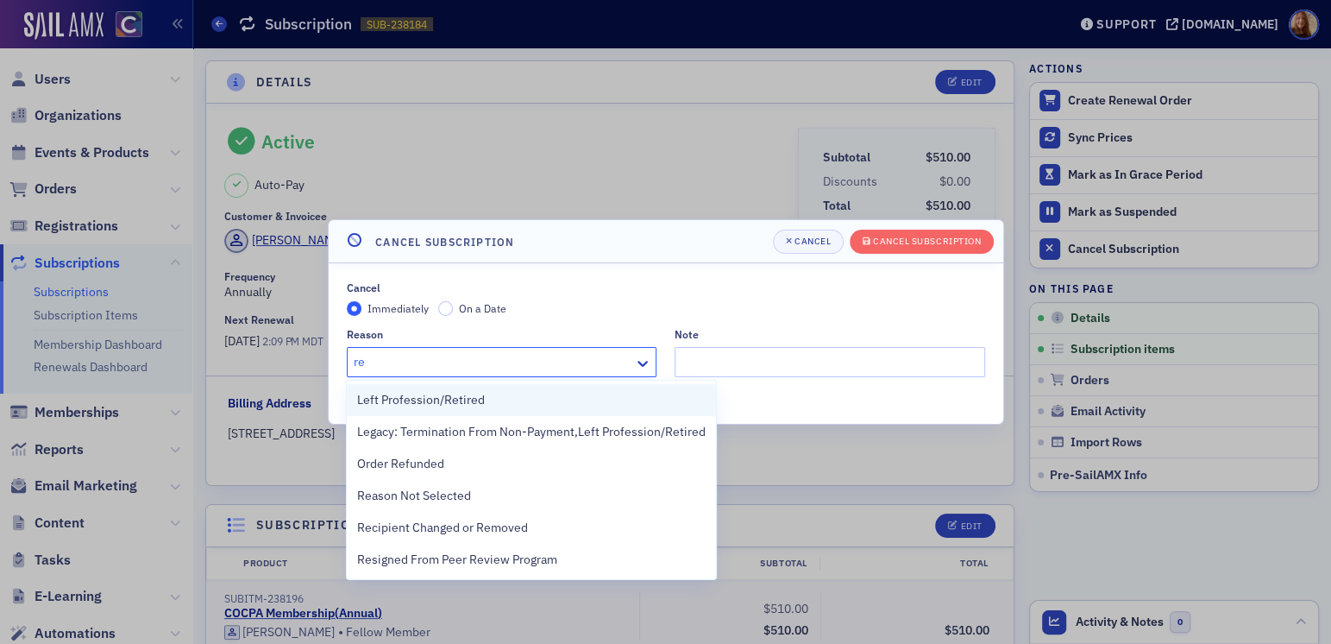
click at [424, 403] on span "Left Profession/Retired" at bounding box center [421, 400] width 128 height 18
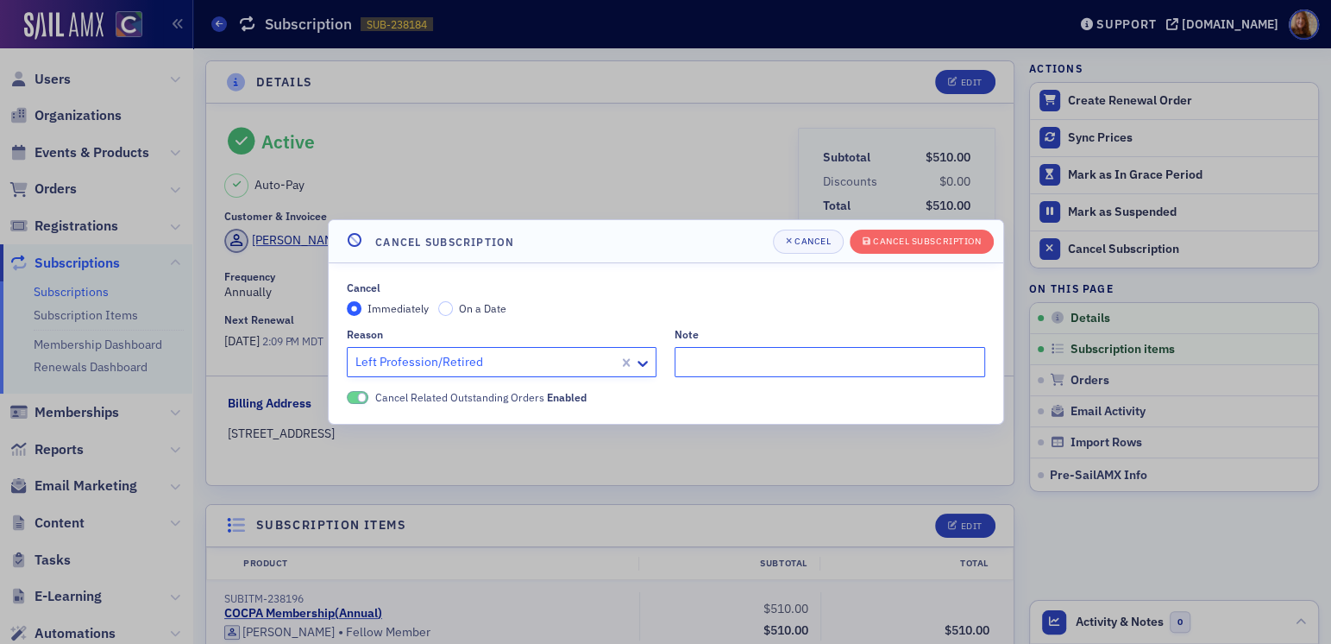
click at [766, 364] on input "Note" at bounding box center [830, 362] width 311 height 30
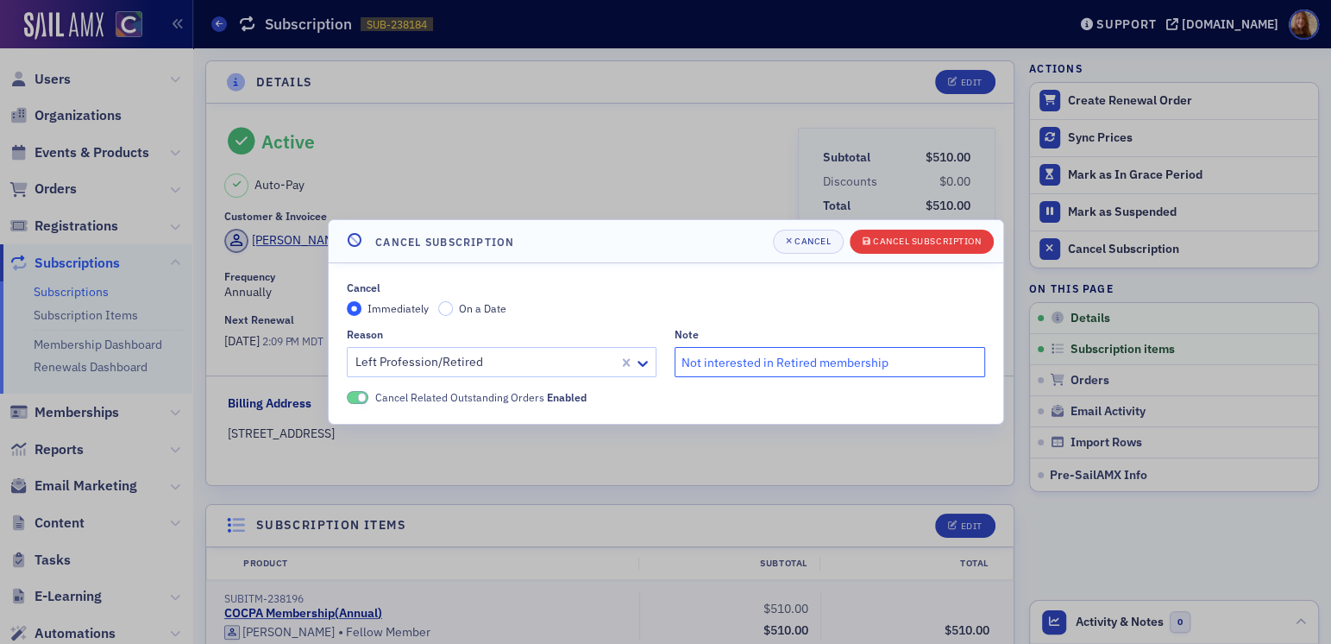
type input "Not interested in Retired membership"
click at [952, 237] on div "Cancel Subscription" at bounding box center [927, 240] width 108 height 9
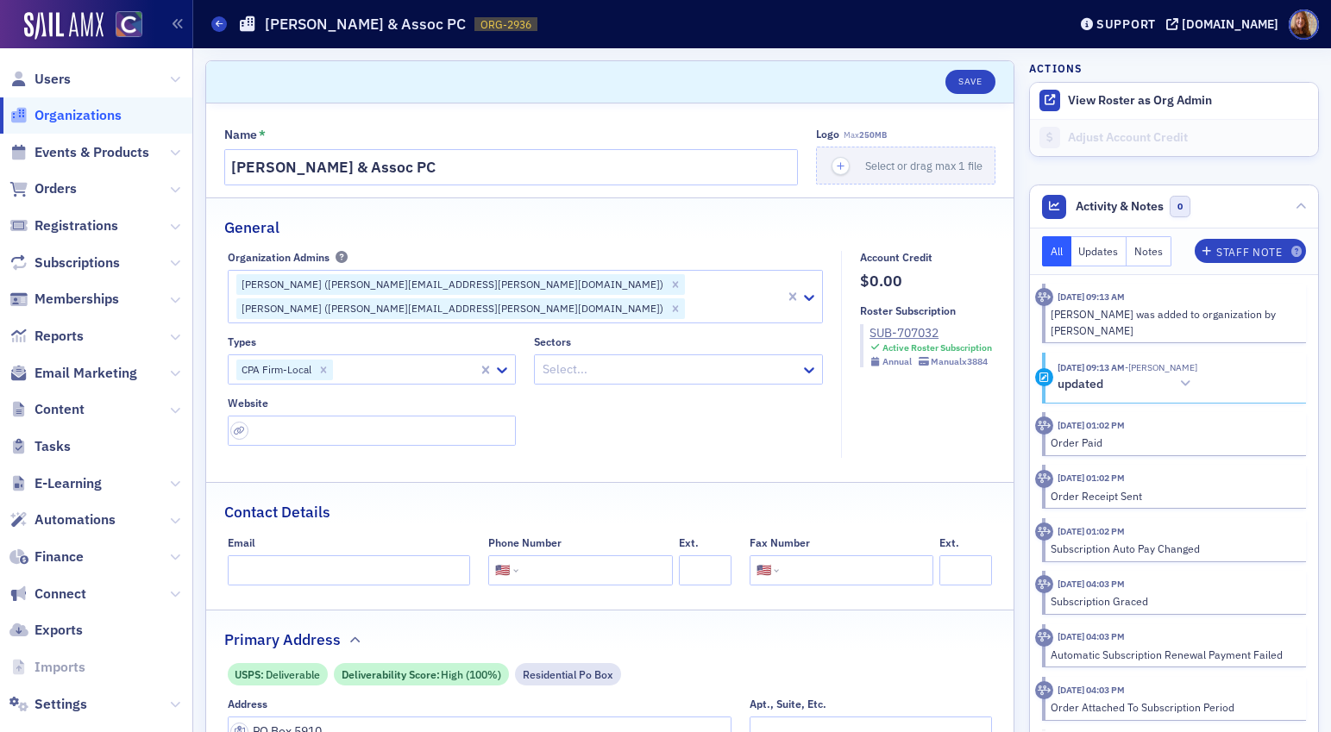
select select "US"
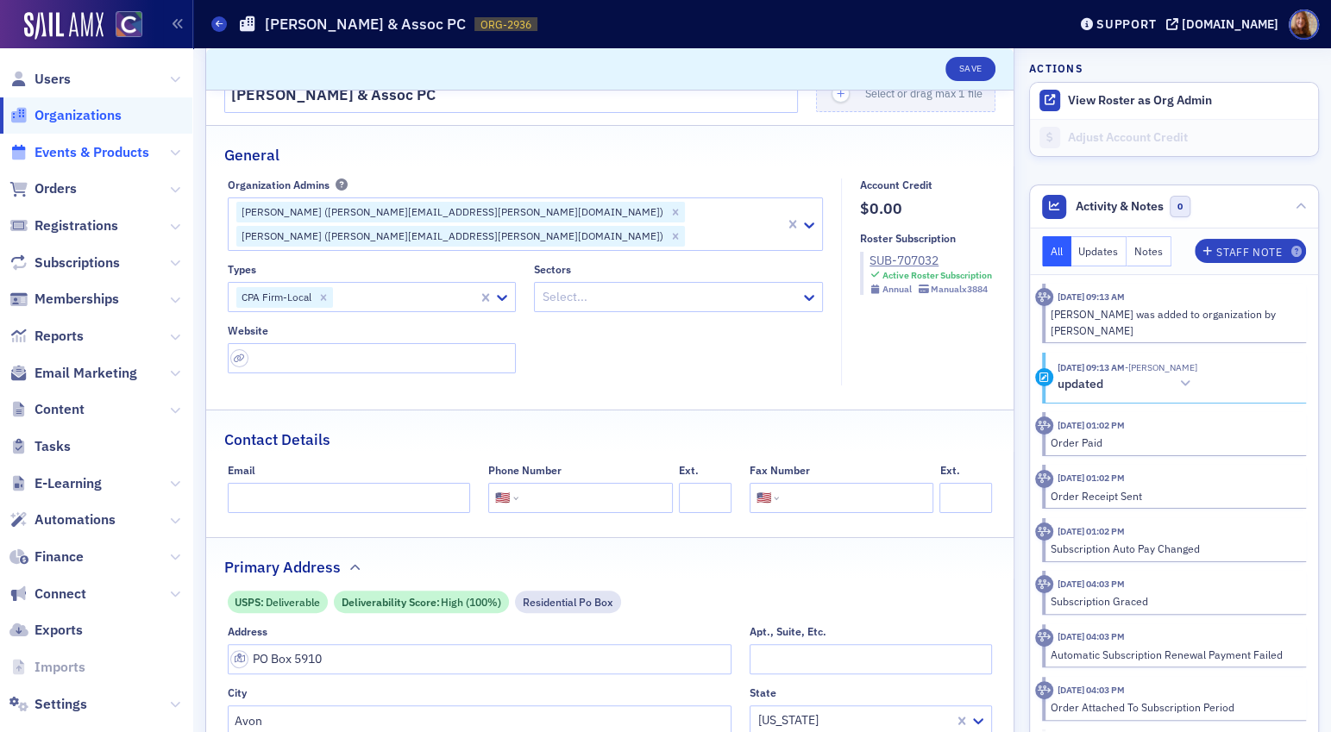
click at [79, 157] on span "Events & Products" at bounding box center [92, 152] width 115 height 19
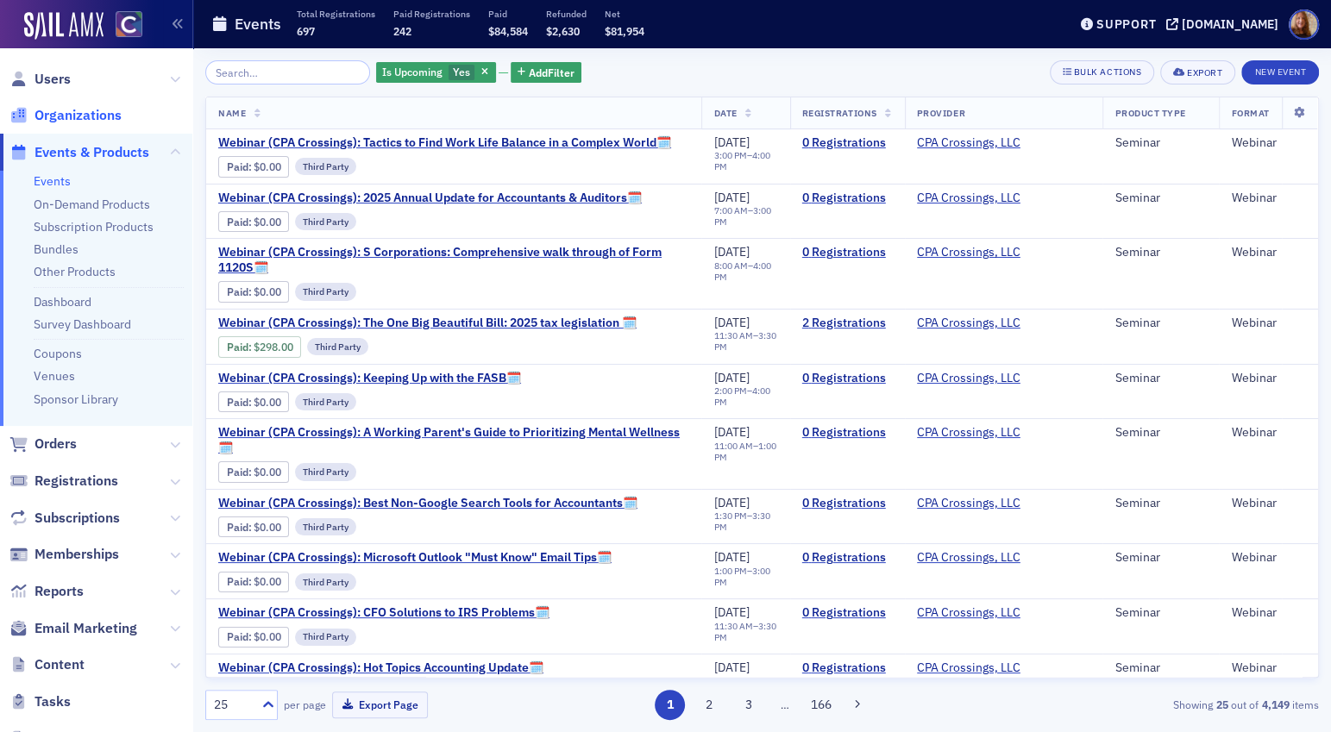
click at [60, 114] on span "Organizations" at bounding box center [78, 115] width 87 height 19
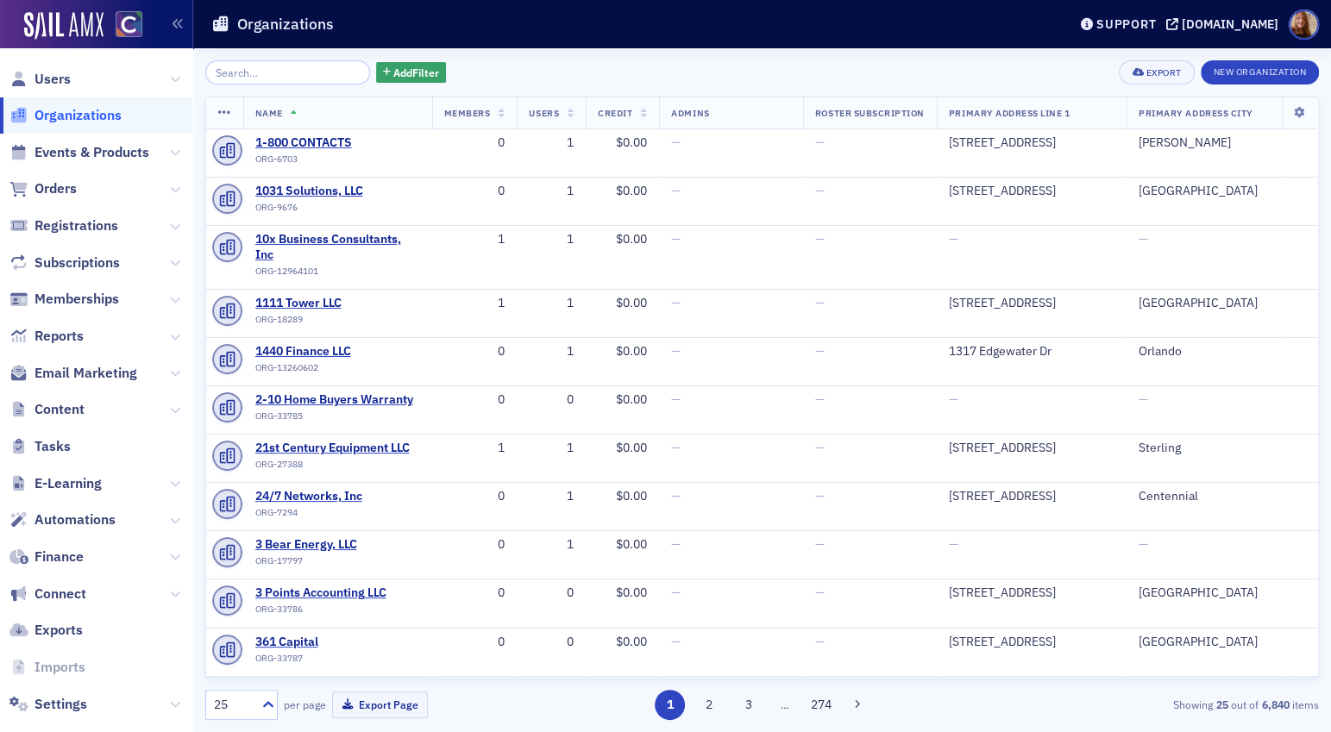
click at [236, 74] on input "search" at bounding box center [287, 72] width 165 height 24
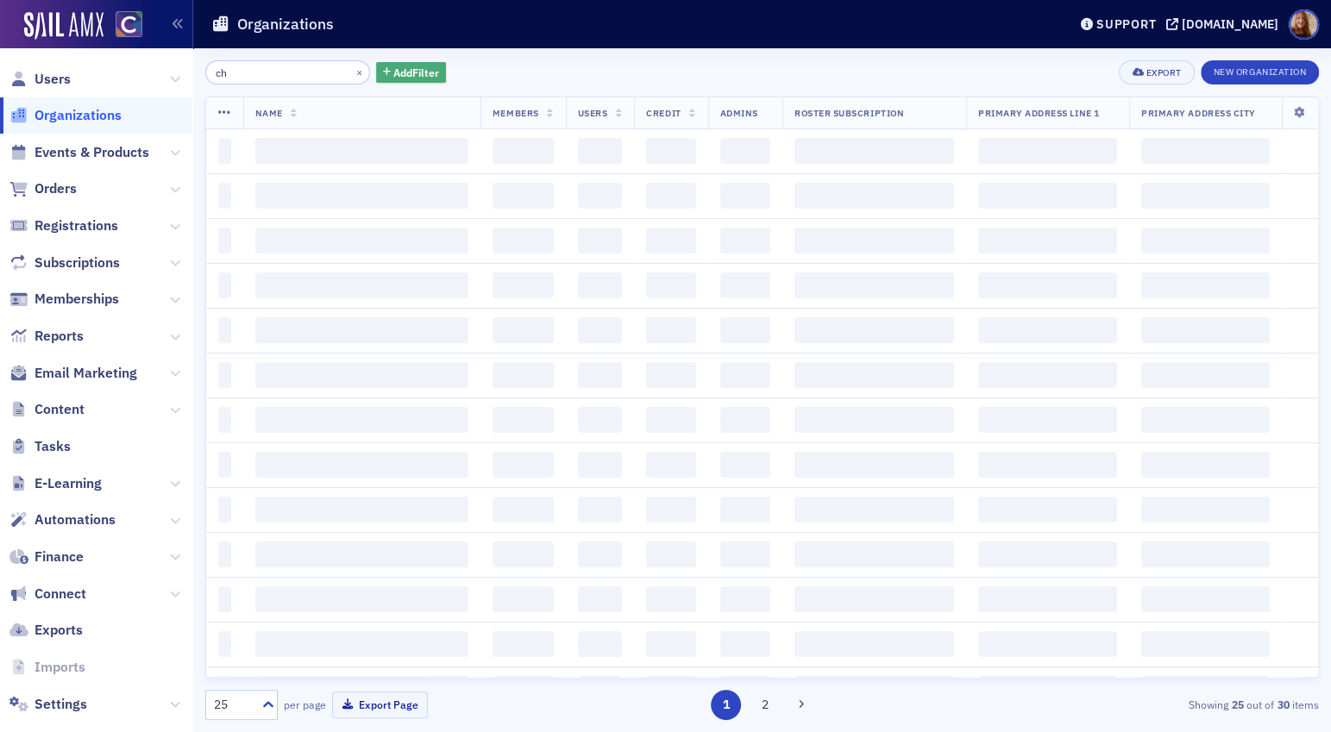
type input "c"
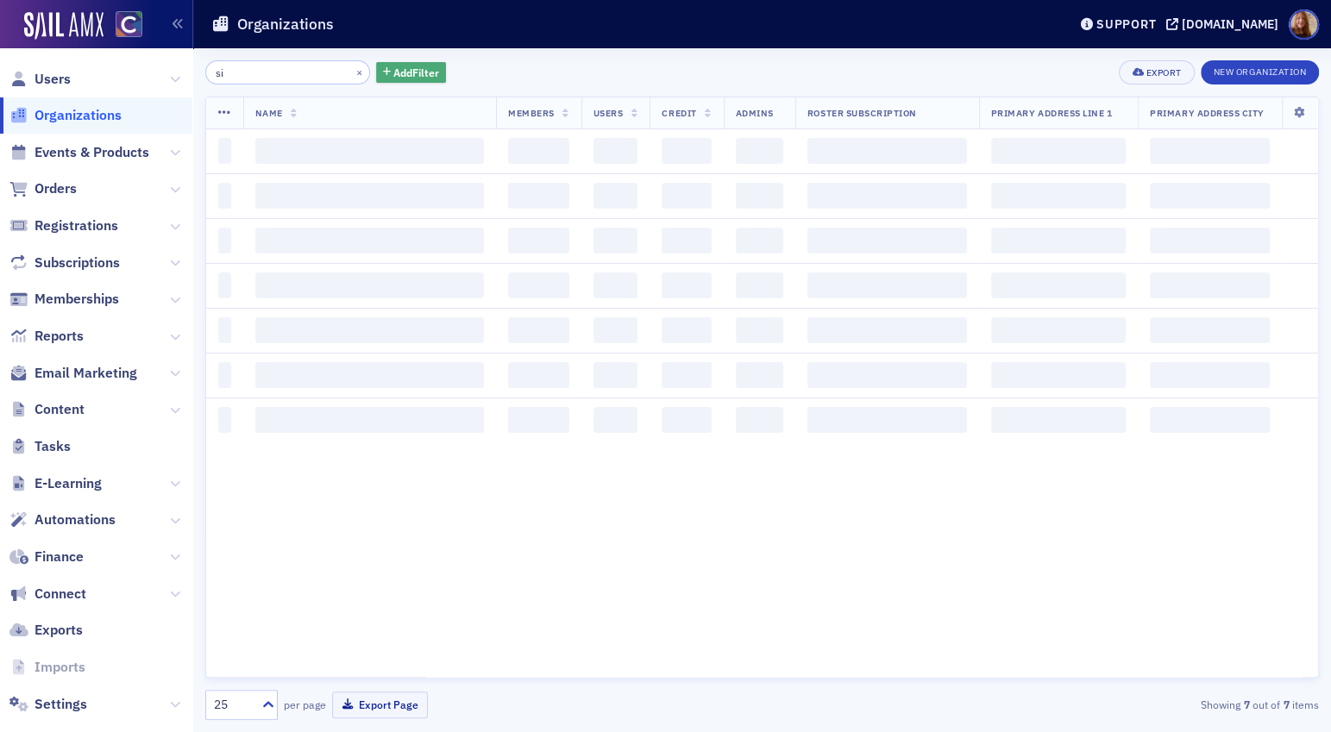
type input "s"
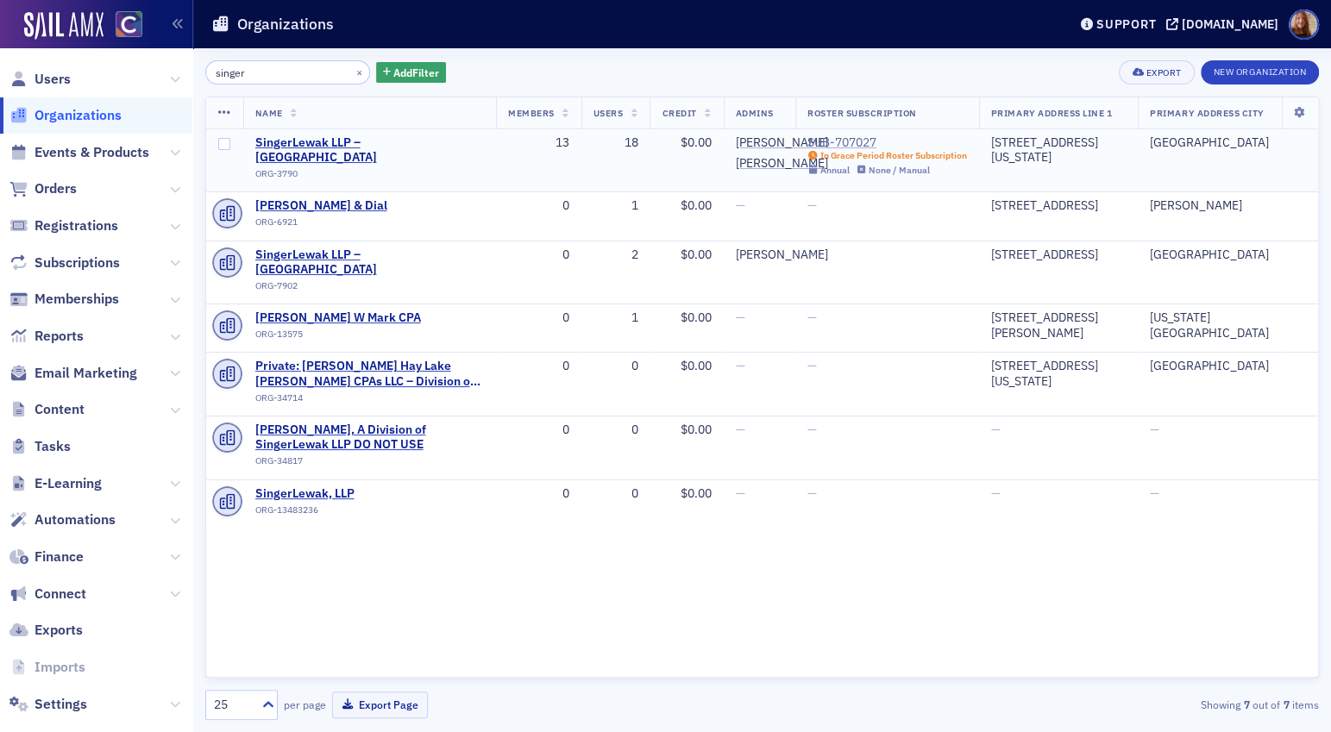
type input "singer"
click at [866, 142] on div "SUB-707027" at bounding box center [887, 143] width 160 height 16
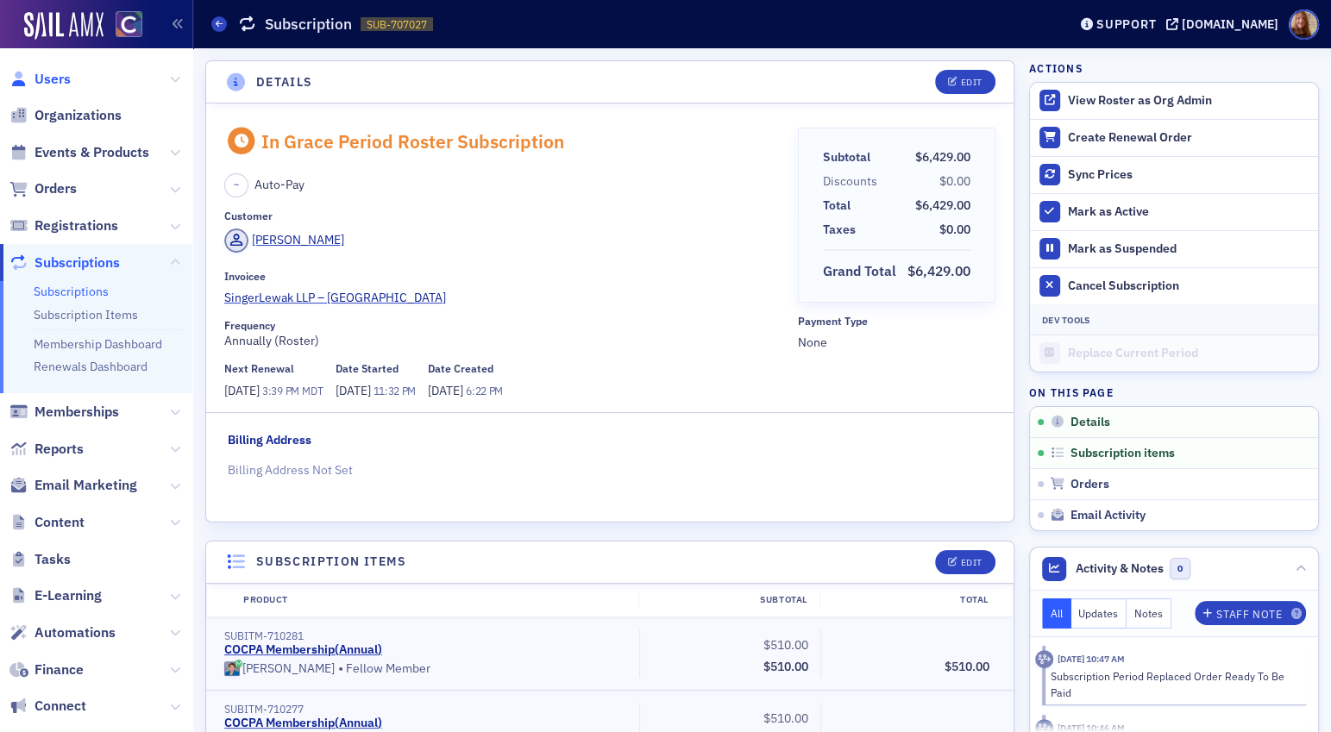
click at [61, 79] on span "Users" at bounding box center [53, 79] width 36 height 19
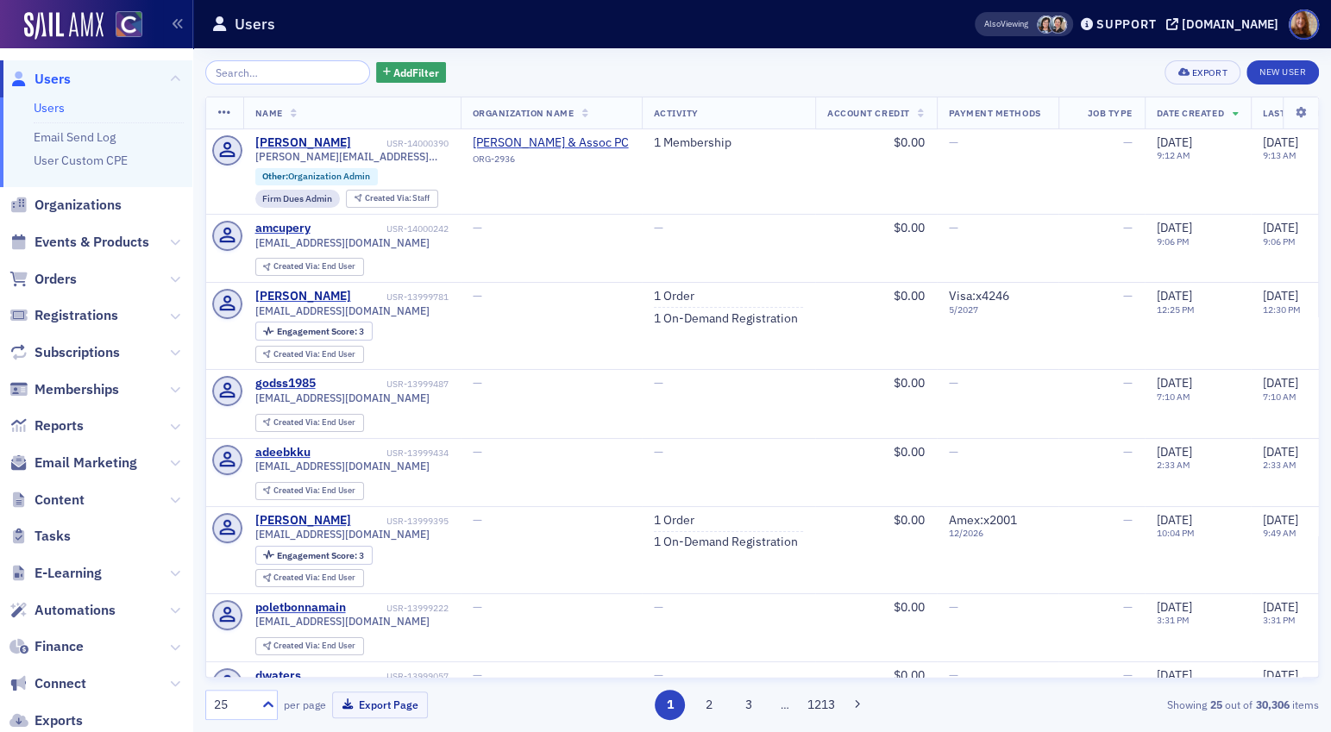
click at [752, 68] on div "Add Filter Export New User" at bounding box center [762, 72] width 1114 height 24
